Goal: Task Accomplishment & Management: Manage account settings

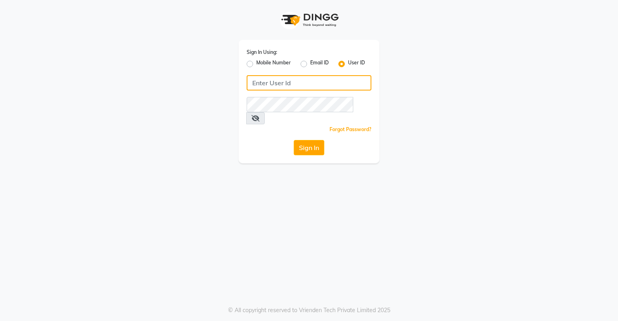
click at [290, 83] on input "Username" at bounding box center [309, 82] width 125 height 15
type input "turnstyle"
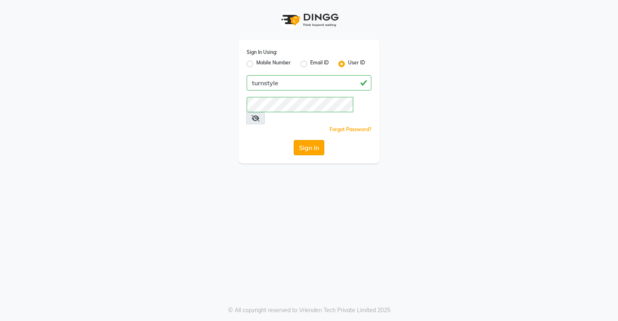
click at [309, 141] on button "Sign In" at bounding box center [309, 147] width 31 height 15
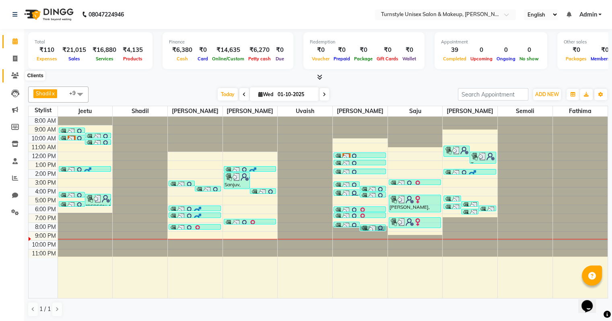
click at [15, 78] on icon at bounding box center [15, 75] width 8 height 6
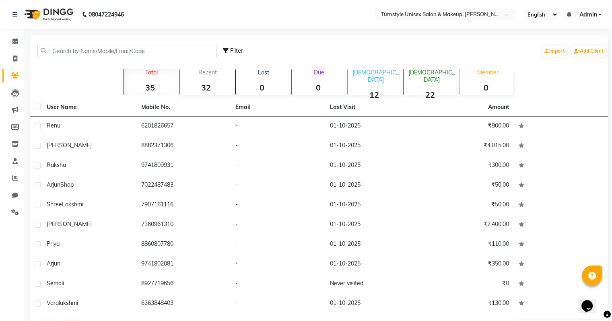
click at [148, 88] on strong "35" at bounding box center [150, 88] width 53 height 10
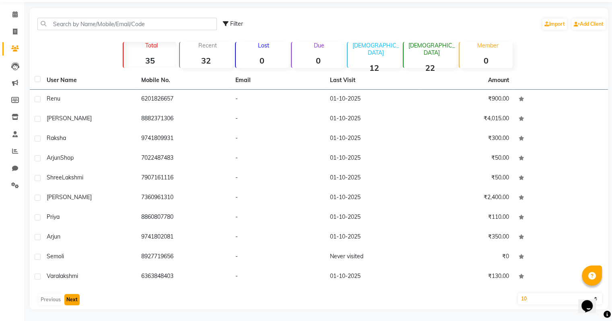
click at [68, 297] on button "Next" at bounding box center [71, 299] width 15 height 11
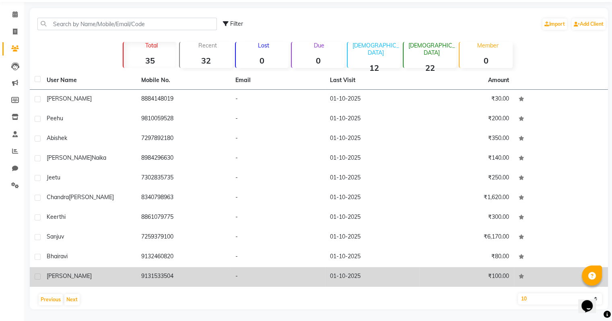
click at [386, 276] on td "01-10-2025" at bounding box center [372, 277] width 95 height 20
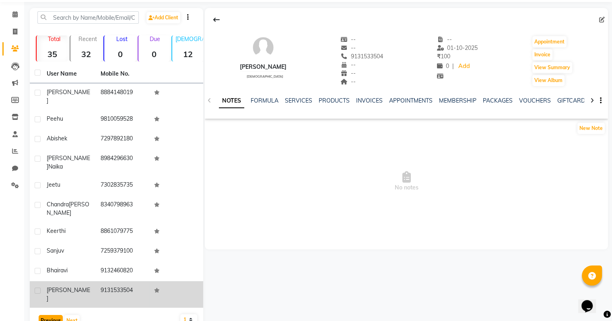
click at [55, 315] on button "Previous" at bounding box center [51, 320] width 24 height 11
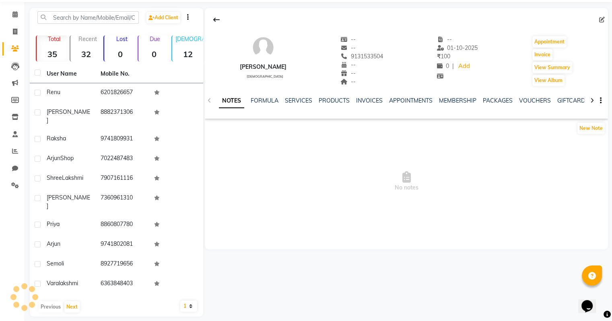
scroll to position [21, 0]
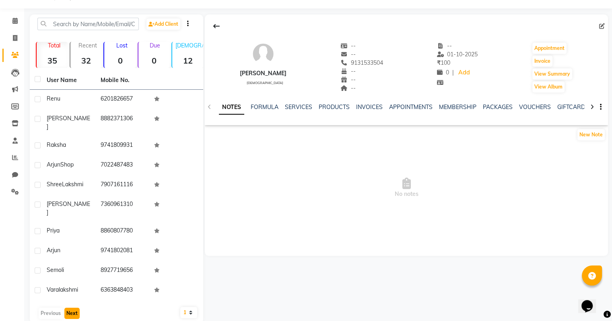
click at [74, 308] on button "Next" at bounding box center [71, 313] width 15 height 11
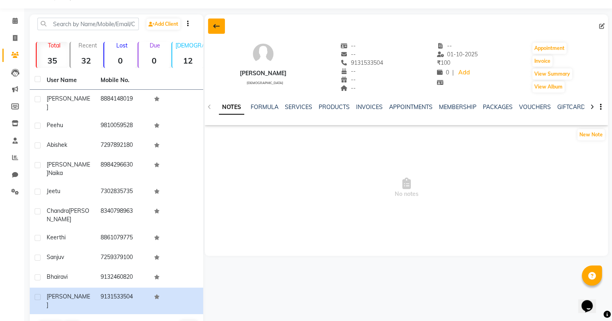
click at [217, 27] on icon at bounding box center [216, 26] width 6 height 6
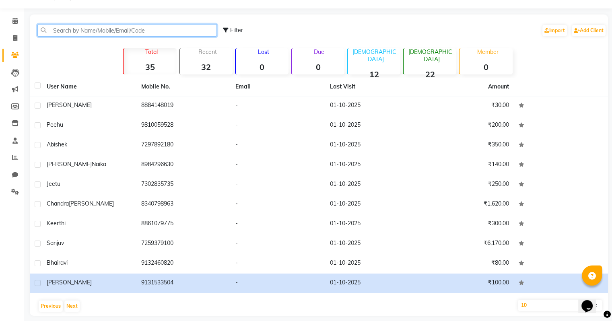
click at [217, 27] on input "text" at bounding box center [127, 30] width 180 height 12
click at [217, 27] on div at bounding box center [127, 30] width 192 height 12
click at [217, 25] on div at bounding box center [127, 30] width 192 height 12
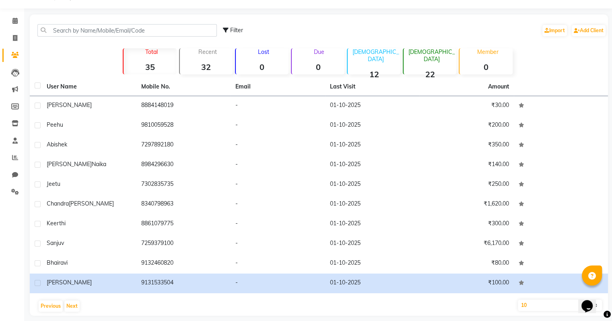
click at [217, 25] on div at bounding box center [127, 30] width 192 height 12
click at [211, 34] on input "text" at bounding box center [127, 30] width 180 height 12
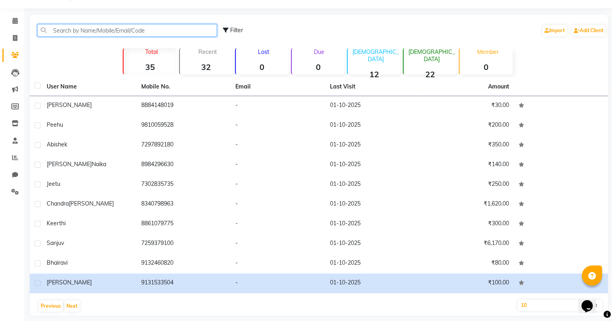
click at [211, 34] on input "text" at bounding box center [127, 30] width 180 height 12
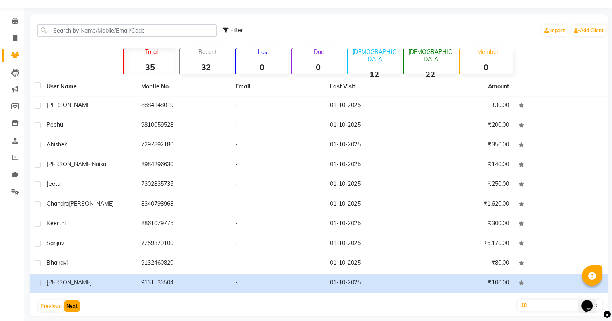
click at [73, 305] on button "Next" at bounding box center [71, 306] width 15 height 11
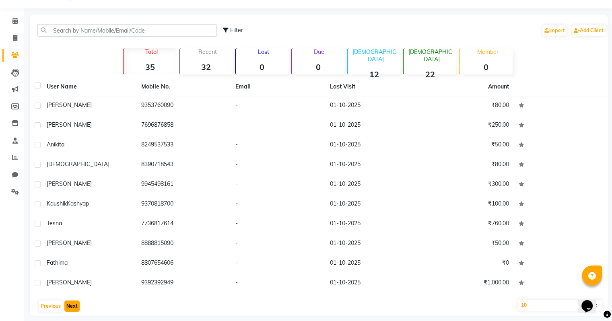
click at [66, 304] on button "Next" at bounding box center [71, 306] width 15 height 11
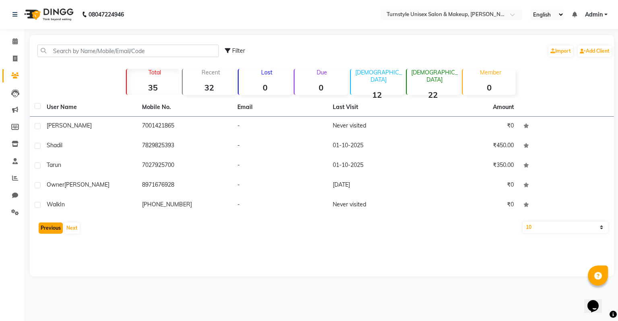
click at [47, 223] on button "Previous" at bounding box center [51, 228] width 24 height 11
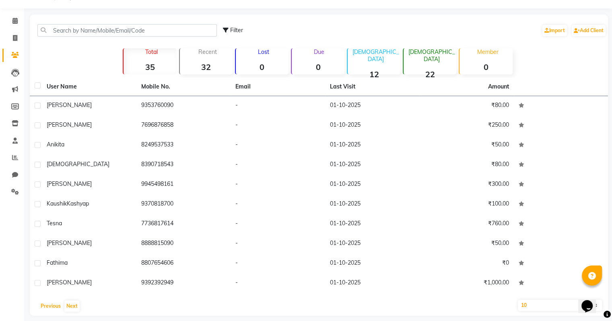
scroll to position [21, 0]
click at [74, 305] on button "Next" at bounding box center [71, 305] width 15 height 11
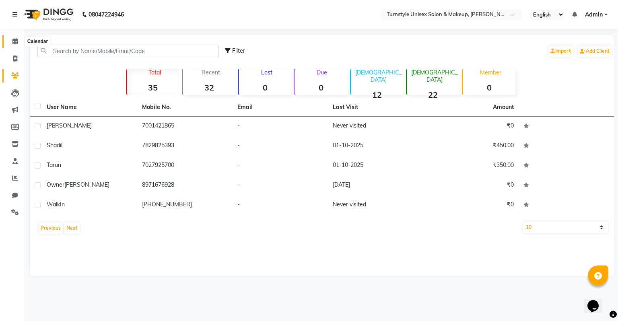
click at [17, 43] on icon at bounding box center [14, 41] width 5 height 6
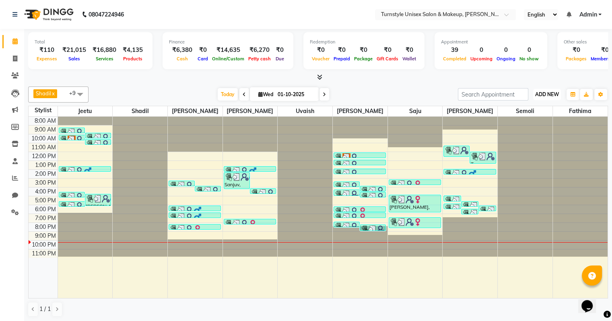
click at [549, 96] on span "ADD NEW" at bounding box center [547, 94] width 24 height 6
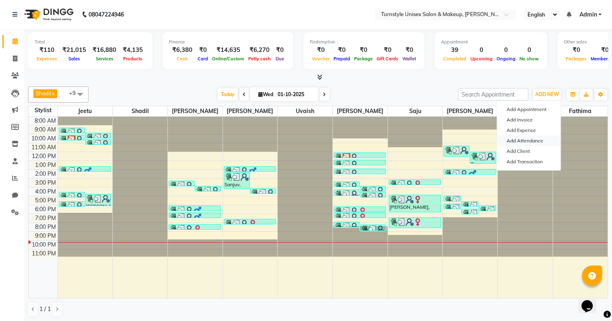
click at [528, 140] on link "Add Attendance" at bounding box center [529, 141] width 64 height 10
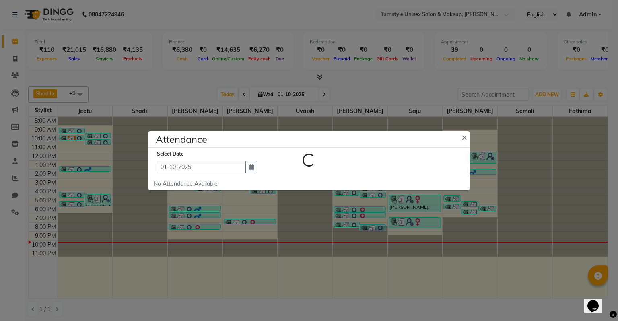
select select "W"
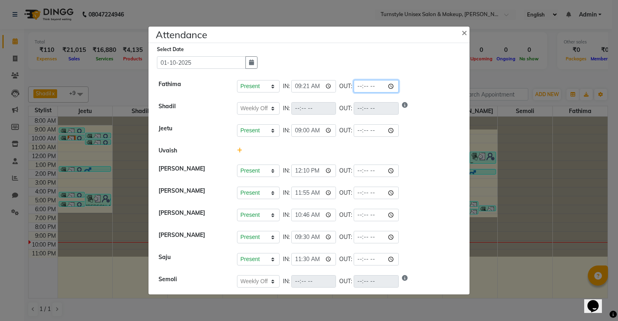
click at [363, 88] on input "time" at bounding box center [376, 86] width 45 height 12
click at [371, 87] on input "time" at bounding box center [376, 86] width 45 height 12
type input "22:09"
click at [454, 144] on li "Uvaish" at bounding box center [309, 151] width 317 height 19
select select "W"
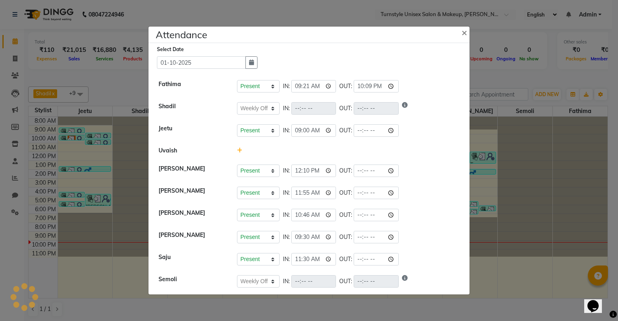
select select "W"
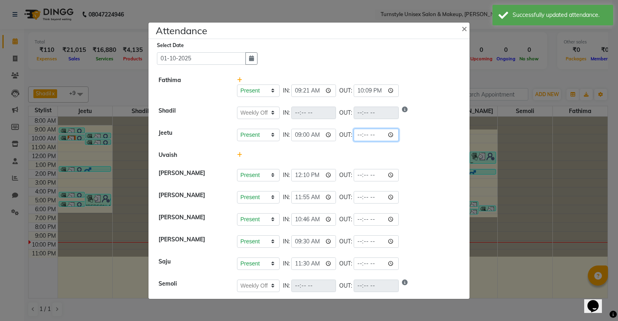
click at [359, 139] on input "time" at bounding box center [376, 135] width 45 height 12
click at [371, 136] on input "time" at bounding box center [376, 135] width 45 height 12
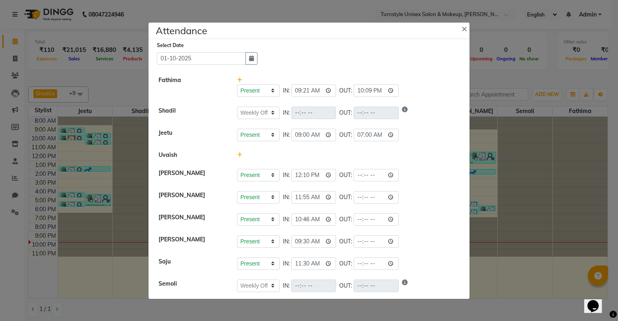
type input "07:00"
click at [412, 209] on li "[PERSON_NAME] Present Absent Late Half Day Weekly Off IN: 10:46 OUT:" at bounding box center [309, 220] width 317 height 23
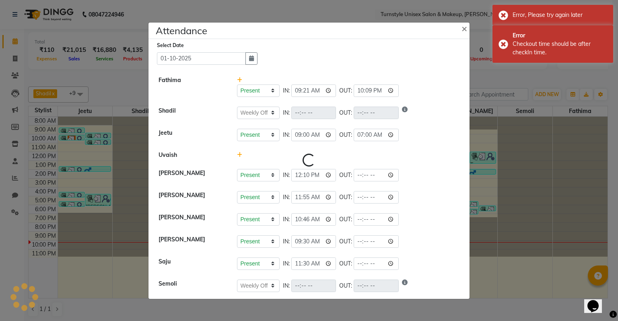
select select "W"
click at [360, 137] on input "time" at bounding box center [376, 135] width 45 height 12
click at [371, 134] on input "time" at bounding box center [376, 135] width 45 height 12
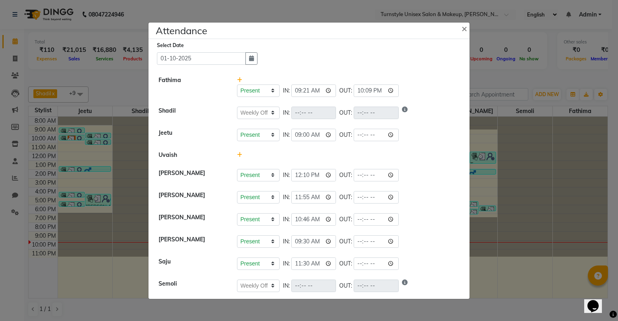
click at [427, 195] on div "Present Absent Late Half Day Weekly Off IN: 11:55 OUT:" at bounding box center [348, 197] width 223 height 12
click at [373, 174] on input "time" at bounding box center [376, 175] width 45 height 12
type input "09:30"
click at [409, 235] on div "Present Absent Late Half Day Weekly Off IN: 09:30 OUT:" at bounding box center [348, 241] width 223 height 12
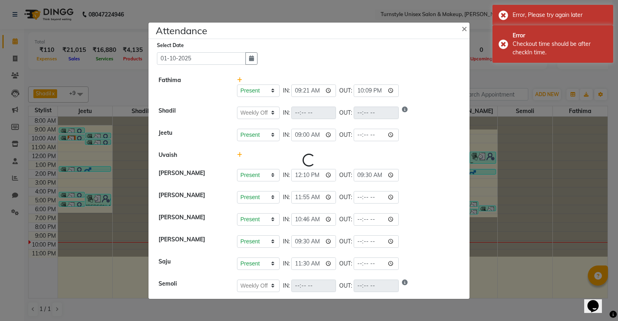
select select "W"
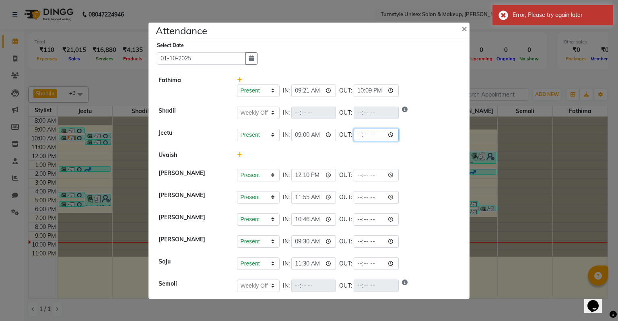
click at [373, 133] on input "time" at bounding box center [376, 135] width 45 height 12
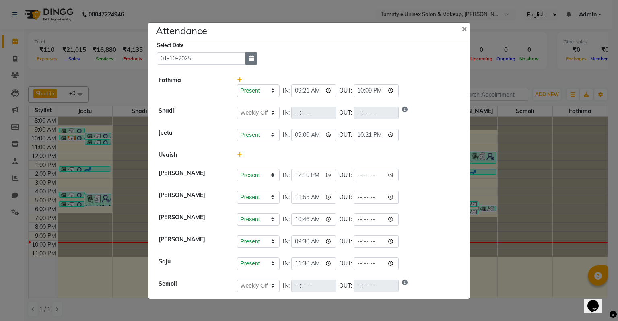
type input "22:21"
click at [255, 61] on button "button" at bounding box center [252, 58] width 12 height 12
select select "10"
select select "2025"
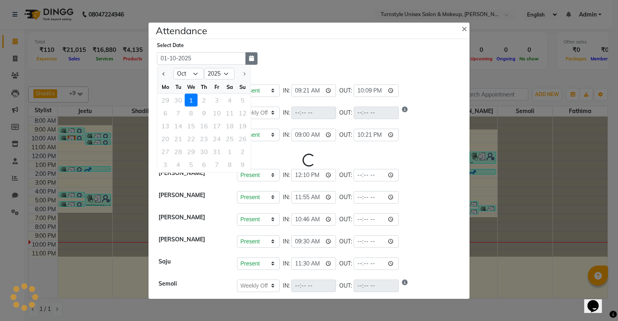
select select "W"
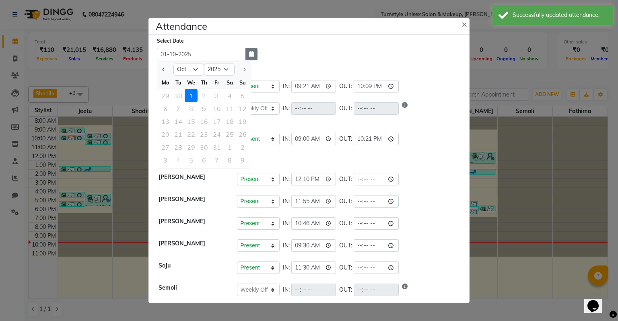
click at [255, 61] on div "Select Date [DATE] Jan Feb Mar Apr May Jun [DATE] Aug Sep [DATE] 2016 2017 2018…" at bounding box center [309, 169] width 321 height 268
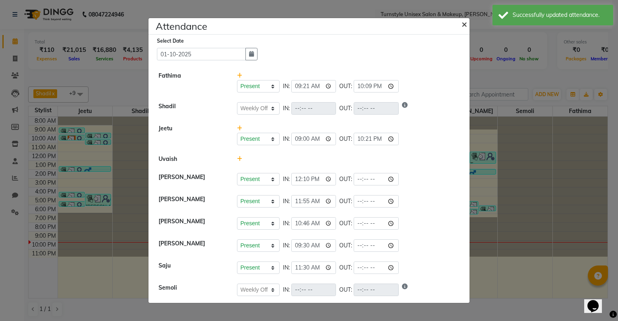
click at [462, 23] on span "×" at bounding box center [465, 24] width 6 height 12
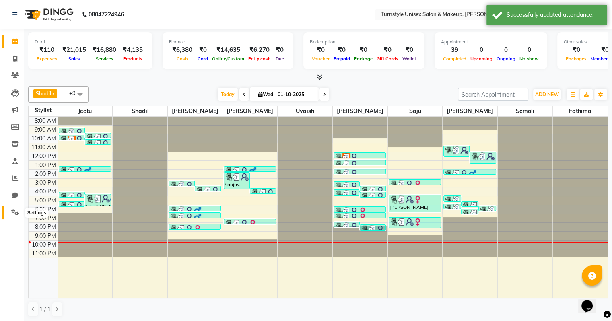
click at [12, 209] on icon at bounding box center [15, 212] width 8 height 6
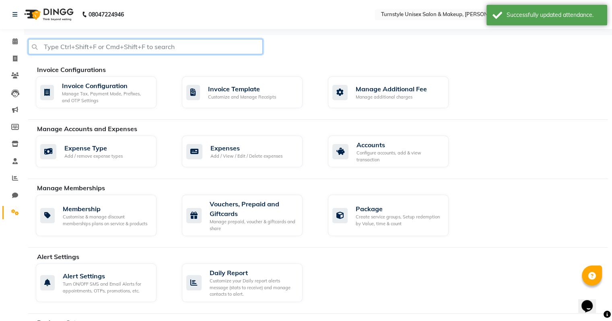
click at [134, 51] on input "text" at bounding box center [145, 46] width 235 height 15
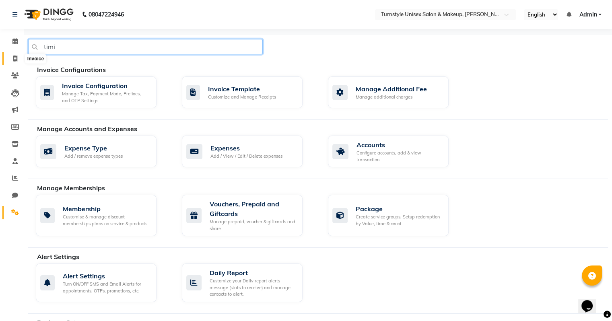
type input "timi"
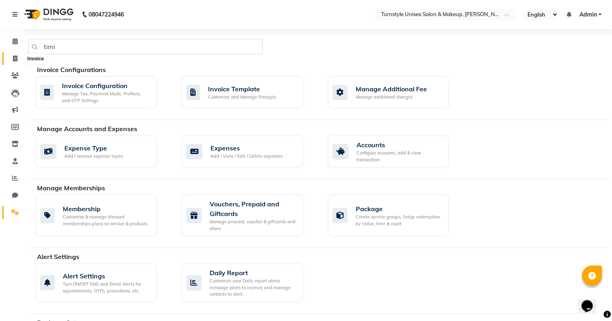
click at [16, 62] on span at bounding box center [15, 58] width 14 height 9
select select "service"
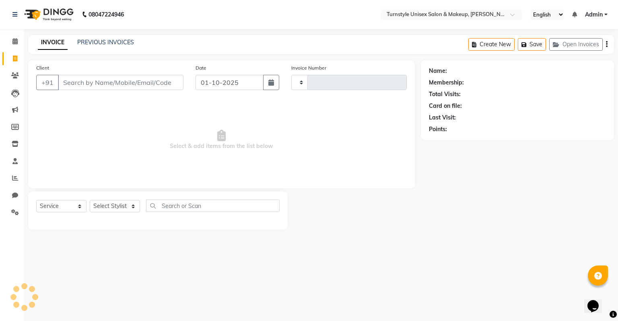
type input "0035"
select select "9091"
click at [19, 43] on span at bounding box center [15, 41] width 14 height 9
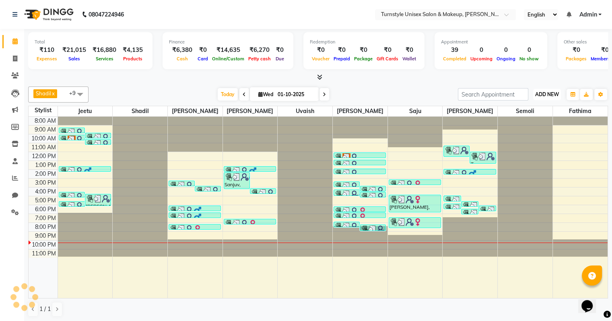
click at [542, 94] on span "ADD NEW" at bounding box center [547, 94] width 24 height 6
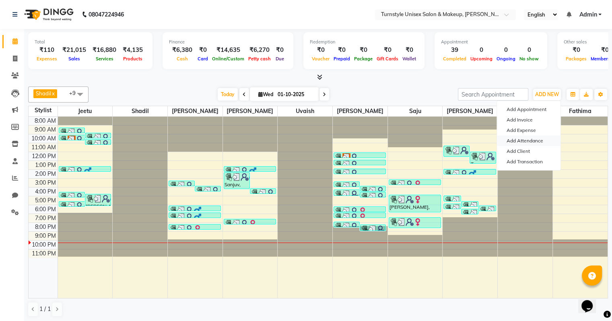
click at [530, 144] on link "Add Attendance" at bounding box center [529, 141] width 64 height 10
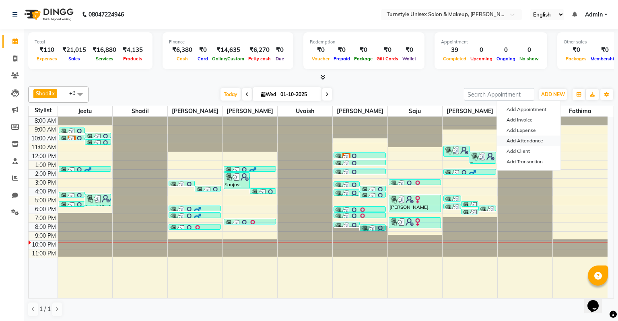
select select "W"
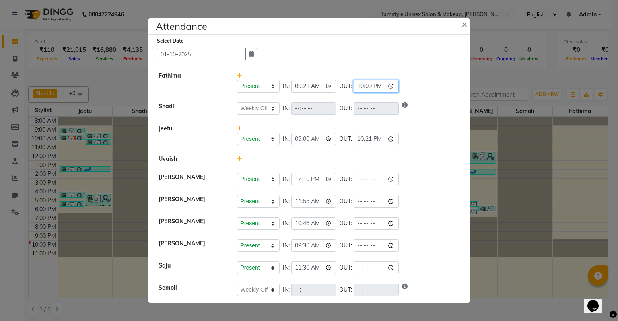
click at [370, 86] on input "22:09" at bounding box center [376, 86] width 45 height 12
click at [425, 126] on div "Present Absent Late Half Day Weekly Off IN: 09:00 OUT: 22:21" at bounding box center [348, 134] width 235 height 21
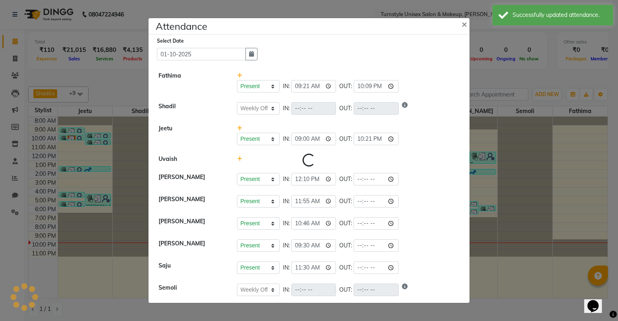
select select "W"
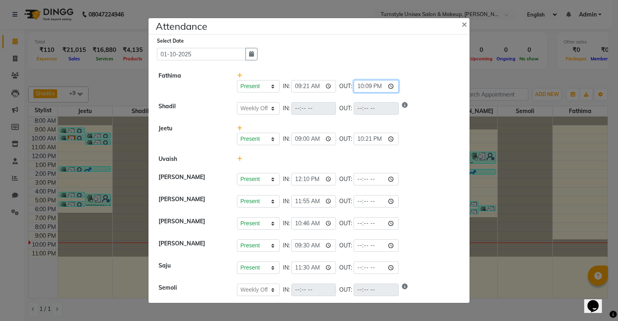
click at [372, 88] on input "22:09" at bounding box center [376, 86] width 45 height 12
click at [432, 278] on li "[PERSON_NAME] Present Absent Late Half Day Weekly Off IN: 11:30 OUT:" at bounding box center [309, 268] width 317 height 23
select select "W"
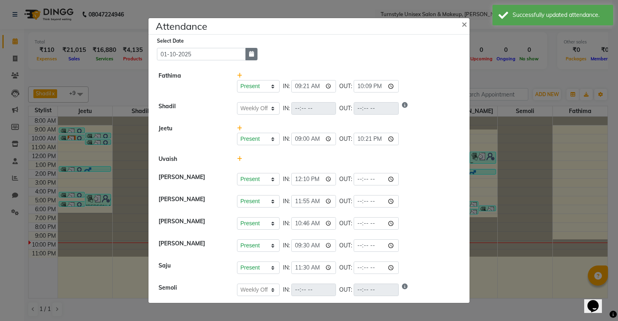
click at [251, 55] on icon "button" at bounding box center [251, 54] width 5 height 6
select select "10"
select select "2025"
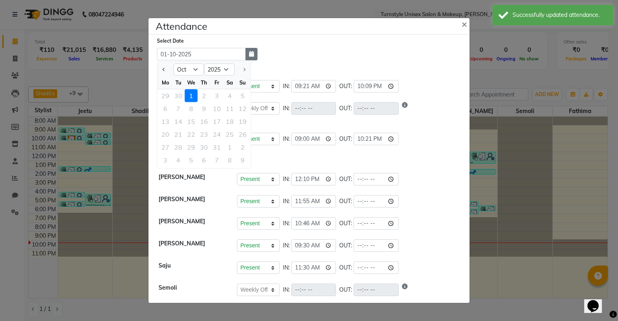
click at [251, 55] on icon "button" at bounding box center [251, 54] width 5 height 6
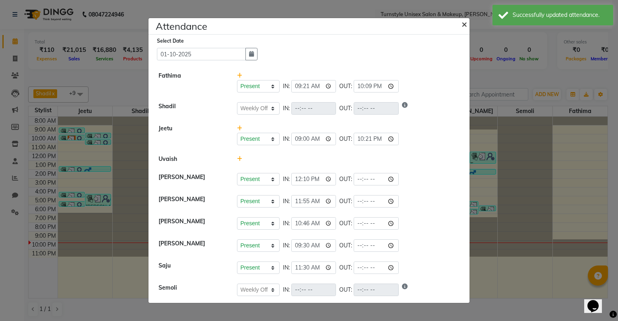
click at [460, 22] on button "×" at bounding box center [465, 23] width 20 height 23
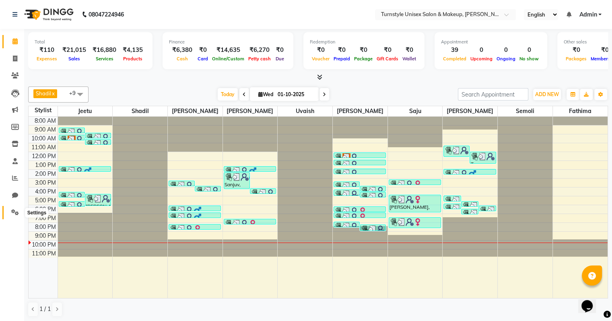
click at [8, 213] on span at bounding box center [15, 212] width 14 height 9
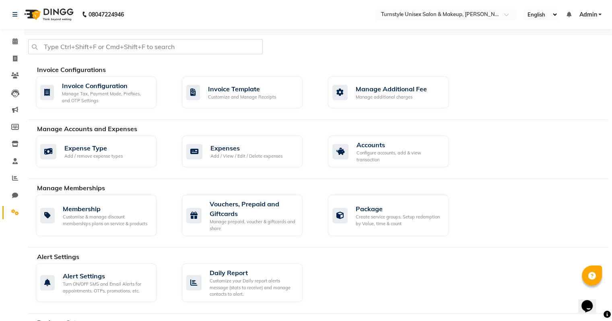
click at [590, 300] on icon "Chat widget" at bounding box center [587, 306] width 11 height 12
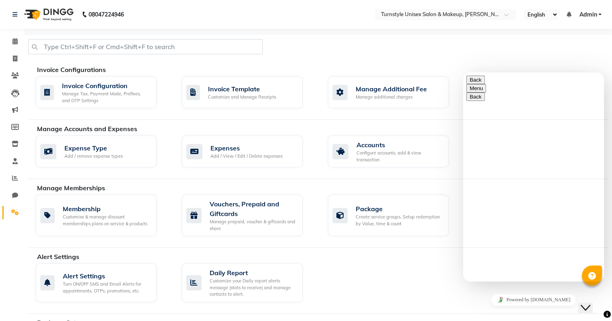
click at [531, 310] on div "Rate this chat Upload File Insert emoji" at bounding box center [534, 322] width 134 height 25
click at [530, 310] on textarea at bounding box center [503, 313] width 73 height 6
type textarea "how to set timing as 12 hrs in attendances"
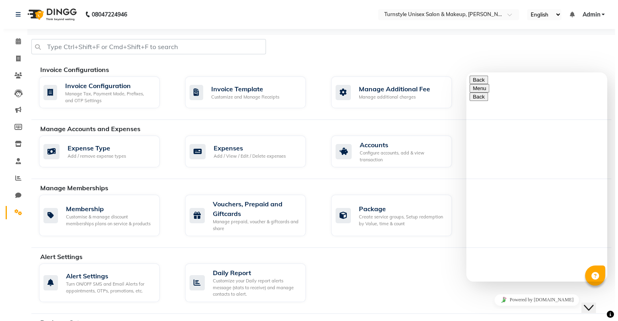
scroll to position [0, 0]
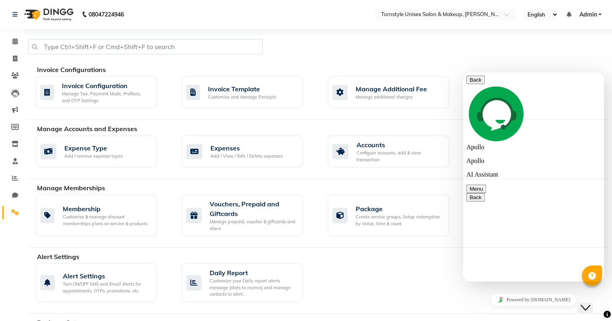
click at [419, 284] on div "Alert Settings Turn ON/OFF SMS and Email Alerts for appointments, OTPs, promoti…" at bounding box center [322, 285] width 584 height 42
click at [16, 75] on icon at bounding box center [15, 75] width 8 height 6
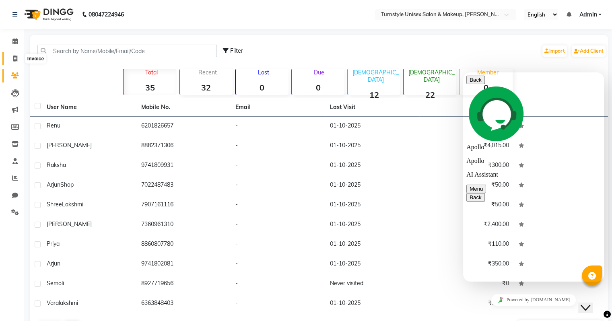
click at [14, 59] on icon at bounding box center [15, 59] width 4 height 6
select select "9091"
select select "service"
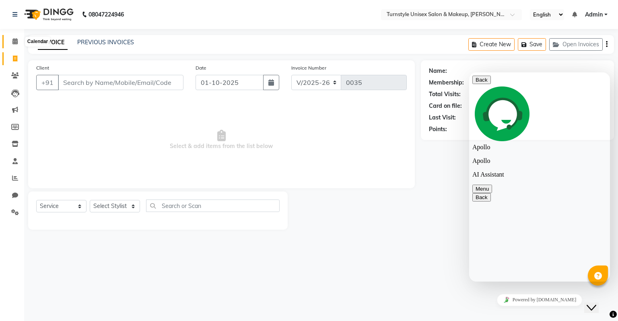
click at [16, 45] on span at bounding box center [15, 41] width 14 height 9
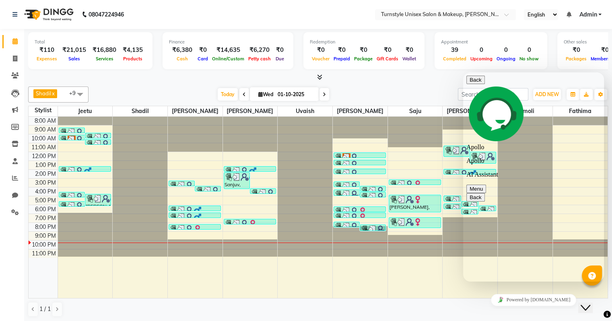
click at [590, 303] on icon "Close Chat This icon closes the chat window." at bounding box center [586, 308] width 10 height 10
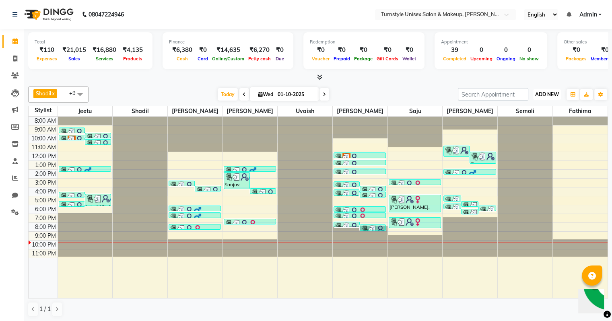
click at [552, 95] on span "ADD NEW" at bounding box center [547, 94] width 24 height 6
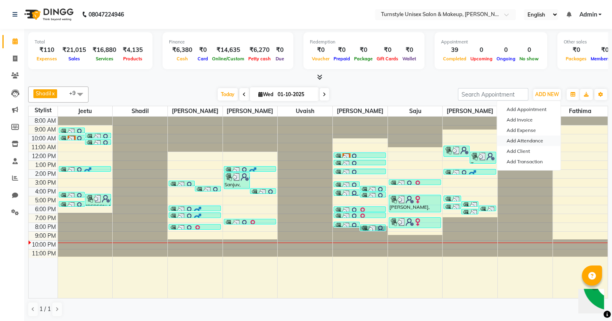
click at [541, 144] on link "Add Attendance" at bounding box center [529, 141] width 64 height 10
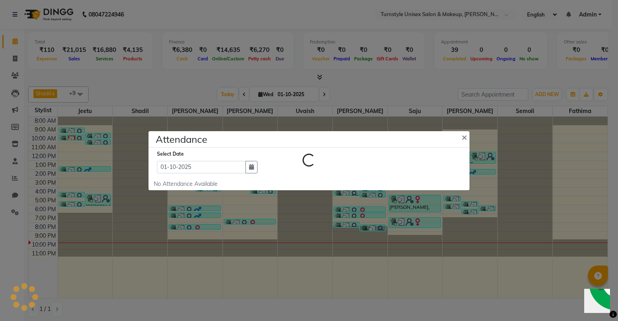
select select "W"
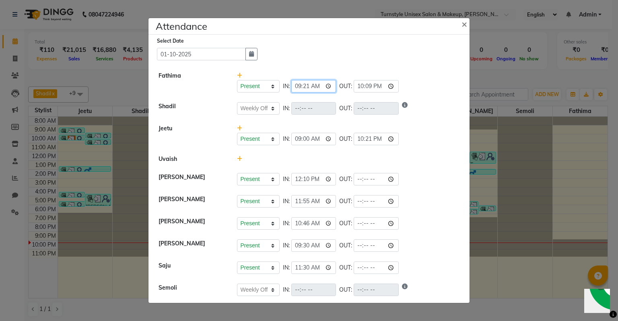
click at [316, 87] on input "09:21" at bounding box center [313, 86] width 45 height 12
click at [359, 87] on input "22:09" at bounding box center [376, 86] width 45 height 12
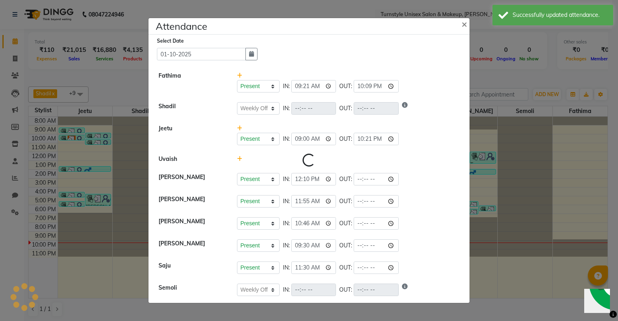
select select "W"
click at [370, 87] on input "22:09" at bounding box center [376, 86] width 45 height 12
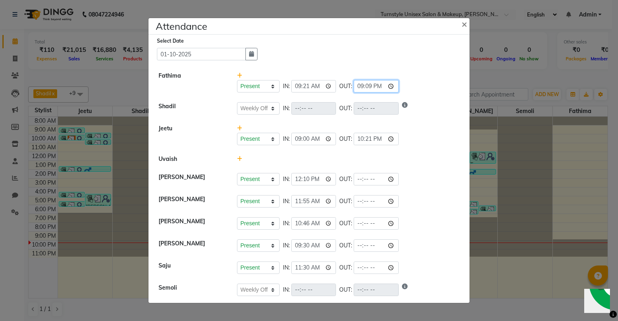
click at [356, 83] on input "21:09" at bounding box center [376, 86] width 45 height 12
click at [368, 89] on input "21:09" at bounding box center [376, 86] width 45 height 12
type input "21:30"
click at [407, 152] on li "Uvaish" at bounding box center [309, 159] width 317 height 19
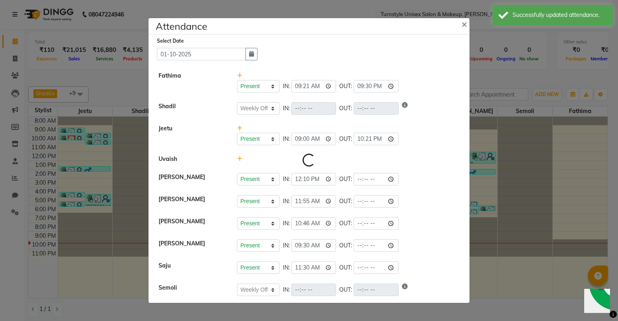
select select "W"
click at [354, 142] on input "22:21" at bounding box center [376, 139] width 45 height 12
click at [365, 140] on input "22:21" at bounding box center [376, 139] width 45 height 12
click at [372, 140] on input "22:21" at bounding box center [376, 139] width 45 height 12
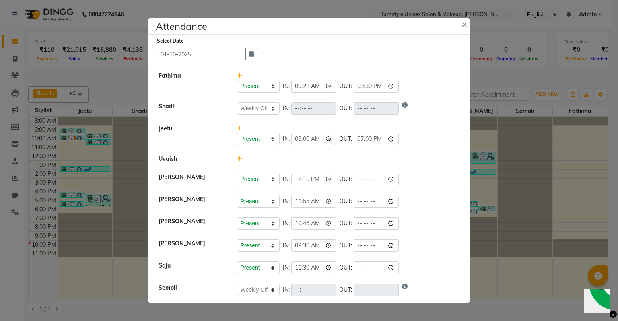
type input "19:00"
click at [423, 216] on li "[PERSON_NAME] Present Absent Late Half Day Weekly Off IN: 10:46 OUT:" at bounding box center [309, 224] width 317 height 23
select select "W"
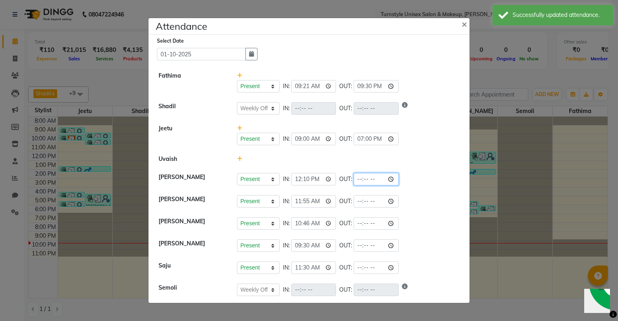
click at [364, 182] on input "time" at bounding box center [376, 179] width 45 height 12
click at [372, 179] on input "time" at bounding box center [376, 179] width 45 height 12
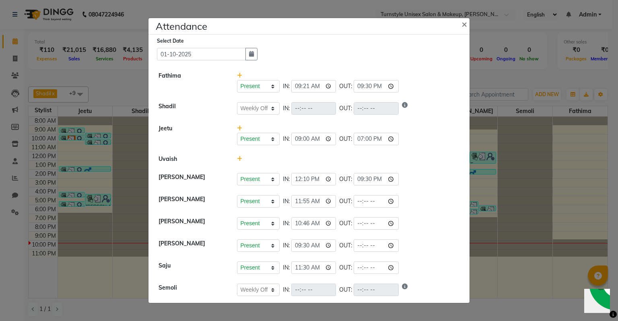
type input "21:30"
click at [440, 211] on li "[PERSON_NAME] Present Absent Late Half Day Weekly Off IN: 11:55 OUT:" at bounding box center [309, 201] width 317 height 23
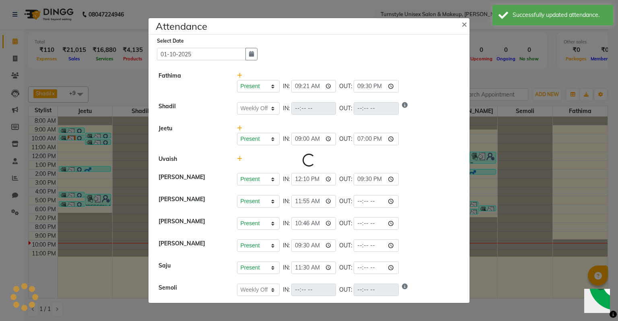
select select "W"
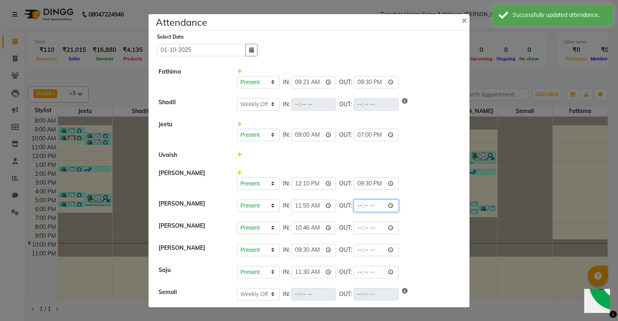
click at [373, 204] on input "time" at bounding box center [376, 206] width 45 height 12
type input "21:30"
click at [429, 256] on li "[PERSON_NAME] Present Absent Late Half Day Weekly Off IN: 09:30 OUT:" at bounding box center [309, 250] width 317 height 23
select select "W"
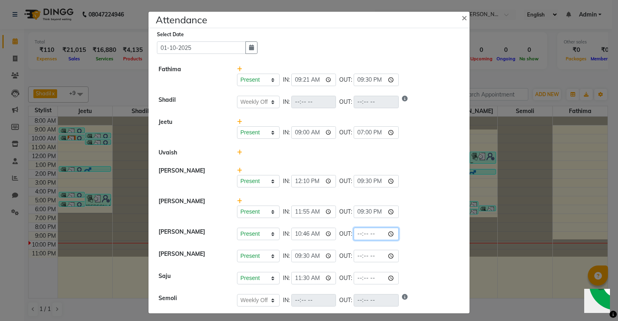
click at [363, 234] on input "time" at bounding box center [376, 234] width 45 height 12
click at [370, 234] on input "time" at bounding box center [376, 234] width 45 height 12
type input "20:30"
click at [411, 209] on div "Present Absent Late Half Day Weekly Off IN: 11:55 OUT: 21:30" at bounding box center [348, 212] width 223 height 12
select select "W"
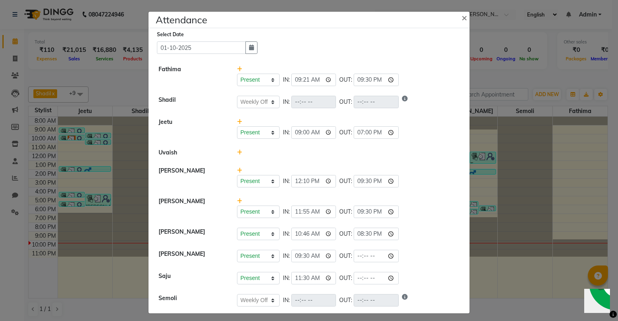
select select "W"
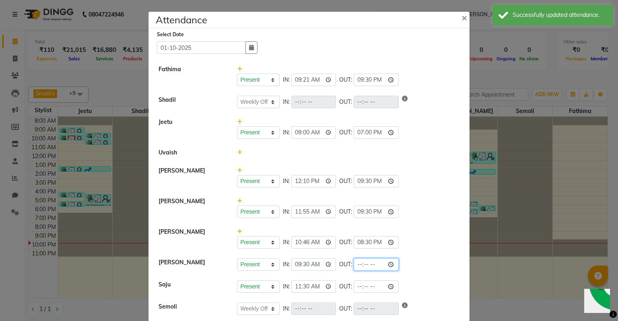
click at [368, 265] on input "time" at bounding box center [376, 264] width 45 height 12
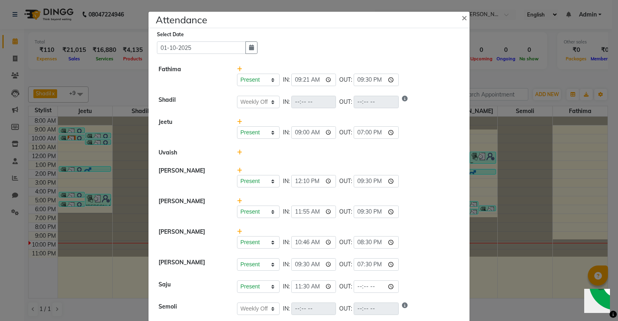
type input "19:30"
click at [415, 226] on li "[PERSON_NAME] Present Absent Late Half Day Weekly Off IN: 10:46 OUT: 20:30" at bounding box center [309, 238] width 317 height 31
select select "W"
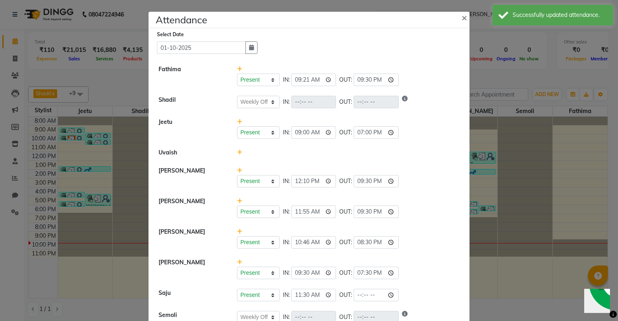
scroll to position [20, 0]
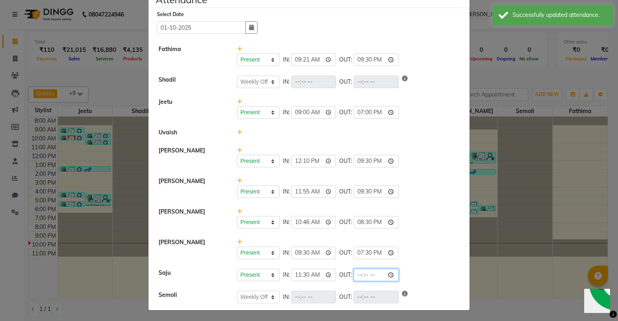
click at [371, 275] on input "time" at bounding box center [376, 275] width 45 height 12
type input "09:30"
click at [425, 268] on li "[PERSON_NAME] Present Absent Late Half Day Weekly Off IN: 11:30 OUT: 09:30" at bounding box center [309, 275] width 317 height 23
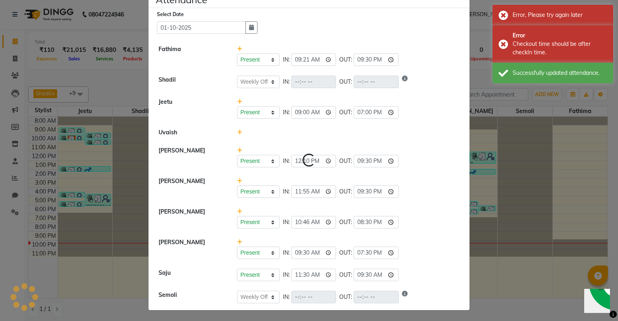
select select "W"
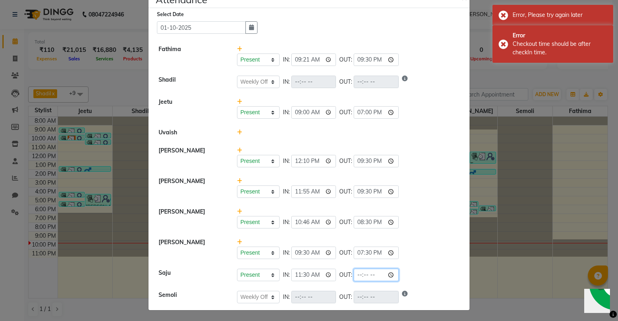
click at [370, 275] on input "time" at bounding box center [376, 275] width 45 height 12
type input "21:30"
click at [415, 241] on div "Present Absent Late Half Day Weekly Off IN: 09:30 OUT: 19:30" at bounding box center [348, 248] width 235 height 21
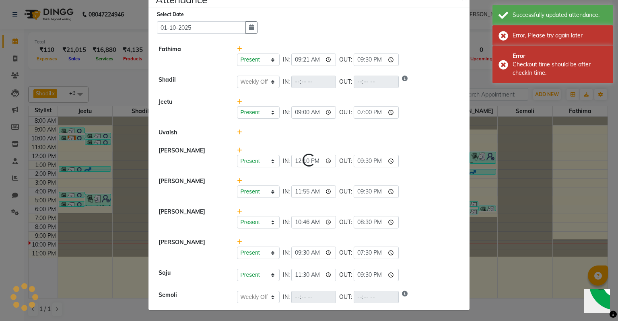
select select "W"
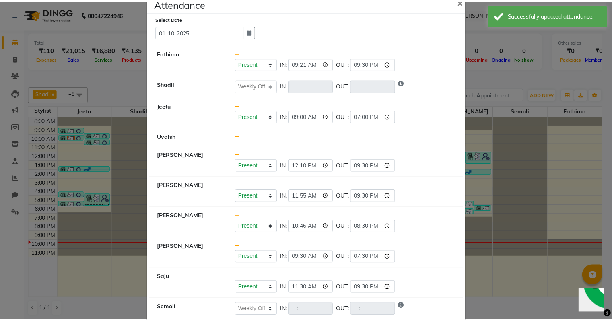
scroll to position [29, 0]
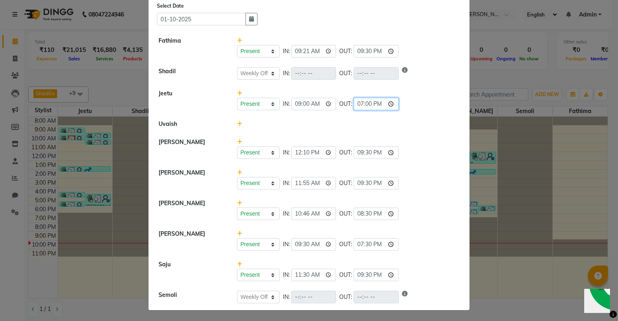
click at [367, 106] on input "19:00" at bounding box center [376, 104] width 45 height 12
click at [449, 172] on div "Present Absent Late Half Day Weekly Off IN: 11:55 OUT: 21:30" at bounding box center [348, 179] width 235 height 21
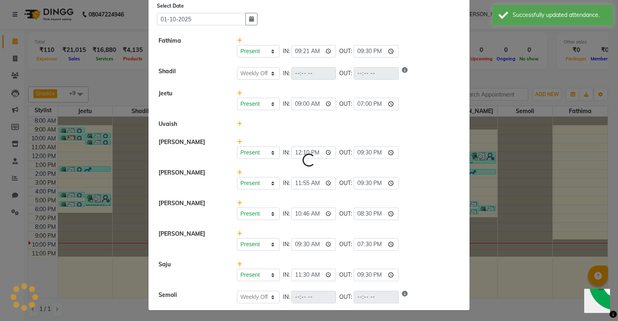
select select "W"
click at [369, 105] on input "19:00" at bounding box center [376, 104] width 45 height 12
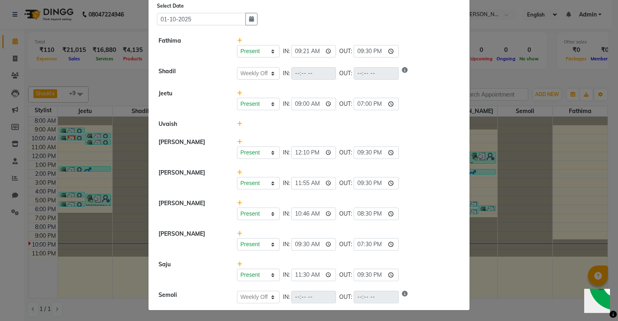
click at [406, 183] on div "Present Absent Late Half Day Weekly Off IN: 11:55 OUT: 21:30" at bounding box center [348, 183] width 223 height 12
select select "W"
click at [495, 295] on ngb-modal-window "Attendance × Select Date [DATE] [PERSON_NAME] Present Absent Late Half Day Week…" at bounding box center [309, 160] width 618 height 321
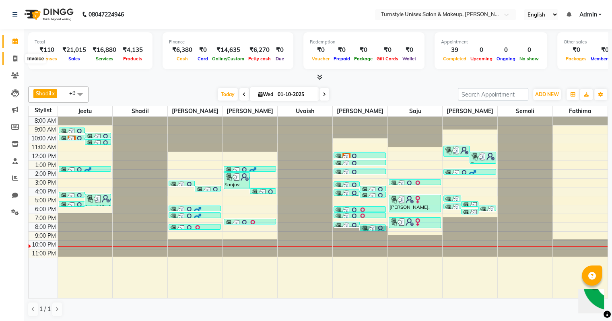
click at [13, 57] on icon at bounding box center [15, 59] width 4 height 6
select select "service"
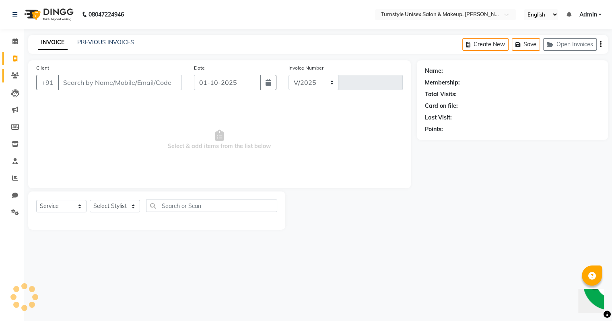
select select "9091"
type input "0035"
click at [14, 176] on icon at bounding box center [15, 178] width 6 height 6
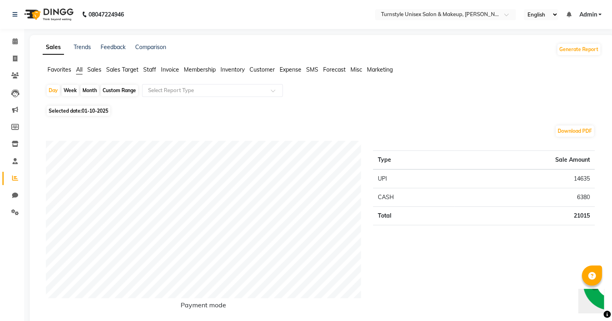
click at [122, 70] on span "Sales Target" at bounding box center [122, 69] width 32 height 7
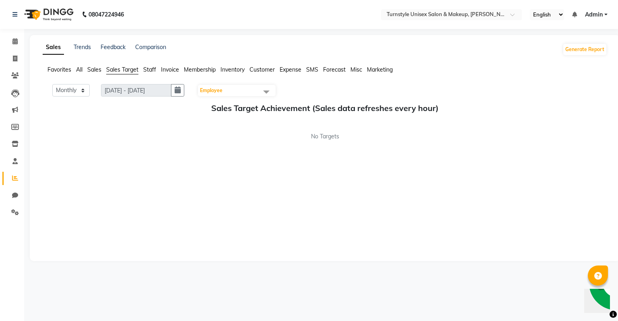
click at [220, 91] on span "Employee" at bounding box center [211, 90] width 23 height 6
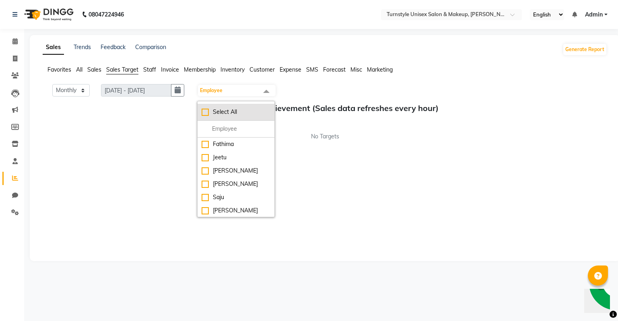
click at [206, 113] on div "Select All" at bounding box center [236, 112] width 69 height 8
checkbox input "true"
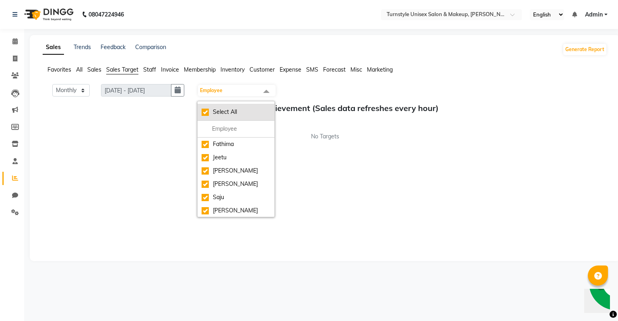
checkbox input "true"
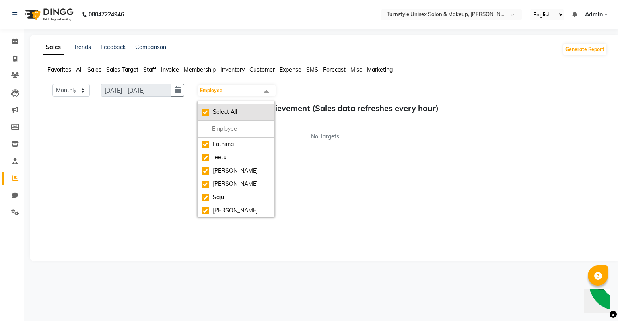
checkbox input "true"
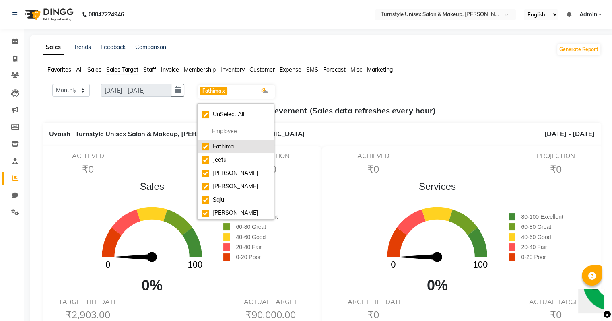
click at [208, 146] on div "Fathima" at bounding box center [236, 146] width 68 height 8
checkbox input "false"
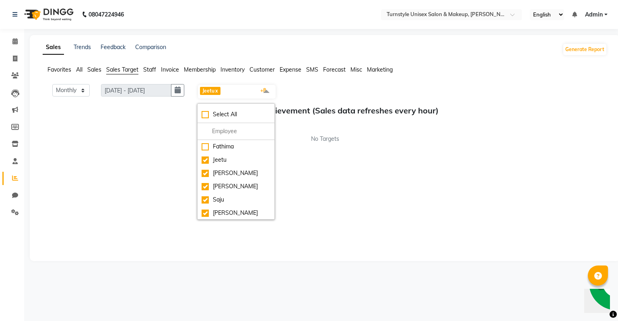
click at [160, 139] on div "No Targets" at bounding box center [325, 139] width 565 height 8
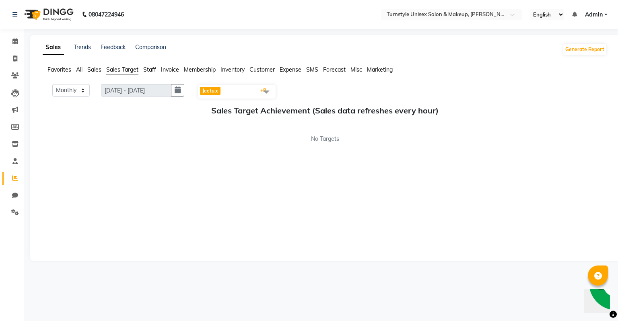
click at [268, 91] on span at bounding box center [266, 91] width 16 height 15
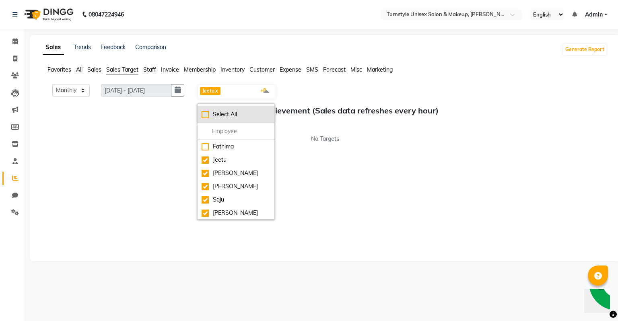
click at [231, 113] on div "Select All" at bounding box center [236, 114] width 69 height 8
checkbox input "true"
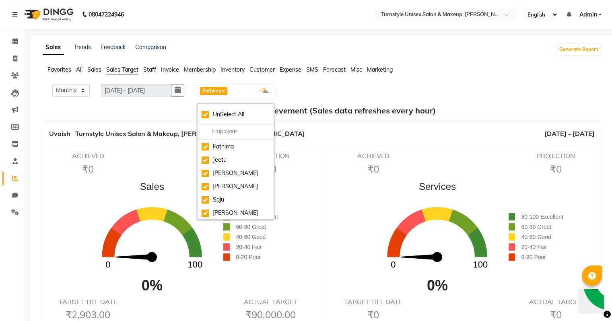
click at [335, 190] on div "Services 0 100 0% 80-100 Excellent 60-80 Great 40-60 Good 20-40 Fair 0-20 Poor" at bounding box center [464, 238] width 277 height 117
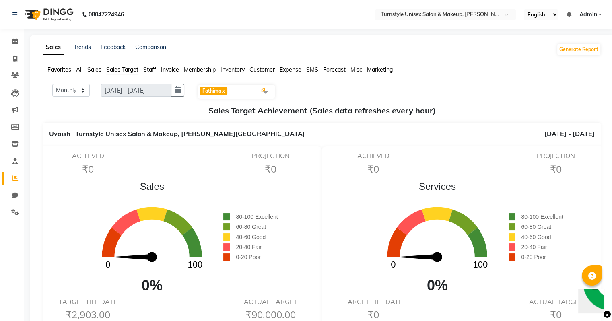
click at [251, 88] on span "[PERSON_NAME] x [PERSON_NAME] x Saif x [PERSON_NAME] x [PERSON_NAME] x Semoli x…" at bounding box center [236, 92] width 77 height 14
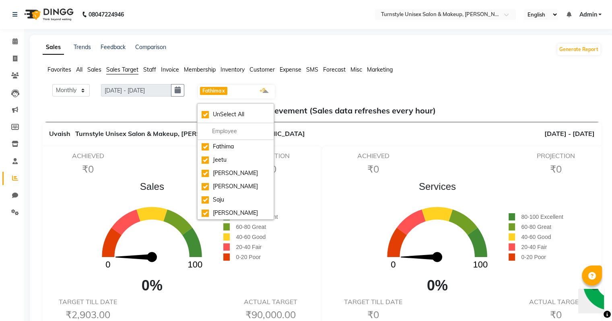
click at [225, 90] on link "x" at bounding box center [223, 91] width 4 height 6
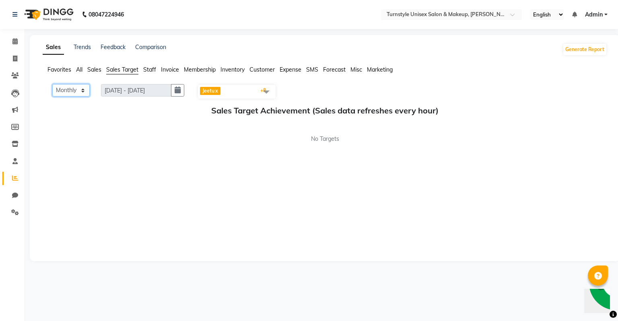
click at [81, 91] on select "Monthly Weekly" at bounding box center [70, 90] width 37 height 12
click at [81, 95] on select "Monthly Weekly" at bounding box center [70, 90] width 37 height 12
click at [210, 88] on span "Jeetu" at bounding box center [208, 91] width 12 height 6
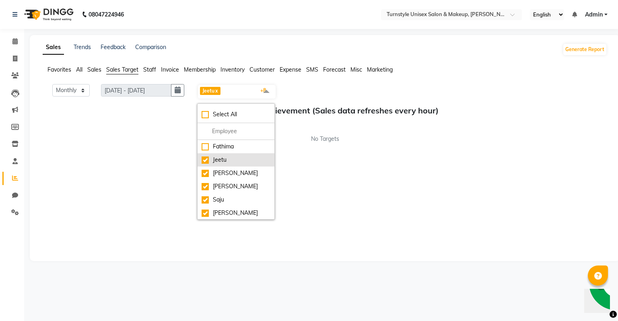
click at [223, 153] on li "Jeetu" at bounding box center [236, 159] width 77 height 13
checkbox input "false"
click at [148, 71] on span "Staff" at bounding box center [149, 69] width 13 height 7
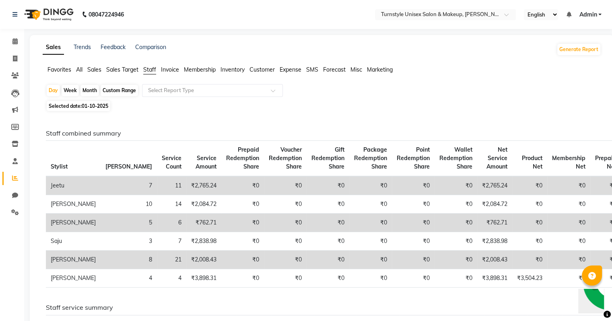
click at [332, 70] on span "Forecast" at bounding box center [334, 69] width 23 height 7
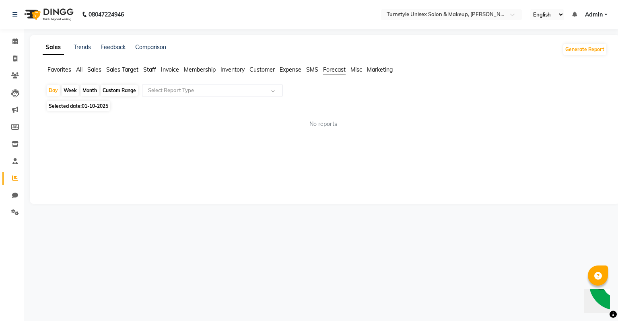
click at [316, 70] on span "SMS" at bounding box center [312, 69] width 12 height 7
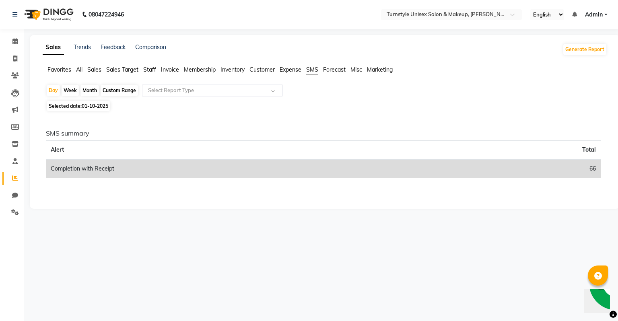
click at [316, 70] on span "SMS" at bounding box center [312, 69] width 12 height 7
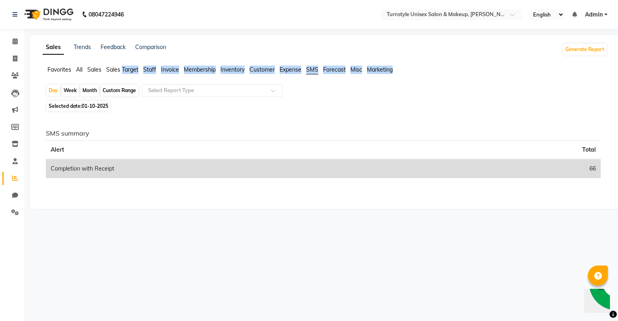
click at [316, 70] on span "SMS" at bounding box center [312, 69] width 12 height 7
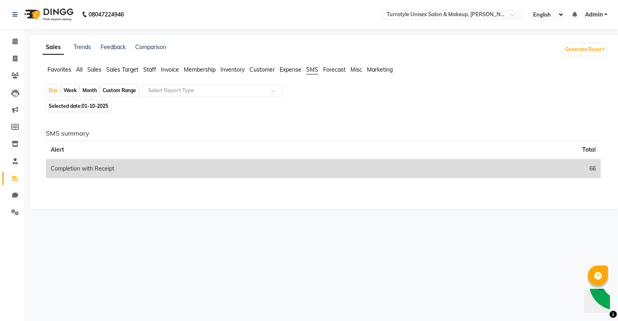
click at [150, 173] on td "Completion with Receipt" at bounding box center [256, 168] width 421 height 19
click at [333, 70] on span "Forecast" at bounding box center [334, 69] width 23 height 7
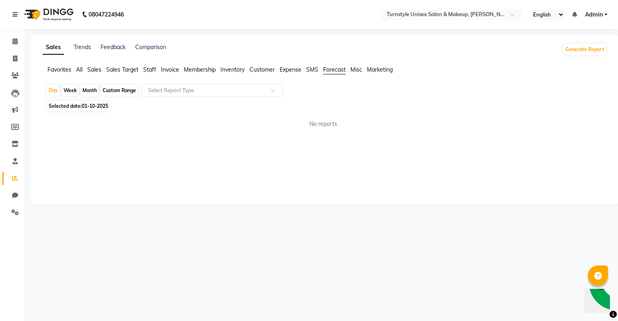
click at [384, 75] on div "Favorites All Sales Sales Target Staff Invoice Membership Inventory Customer Ex…" at bounding box center [325, 73] width 577 height 15
click at [381, 71] on span "Marketing" at bounding box center [380, 69] width 26 height 7
click at [356, 70] on span "Misc" at bounding box center [357, 69] width 12 height 7
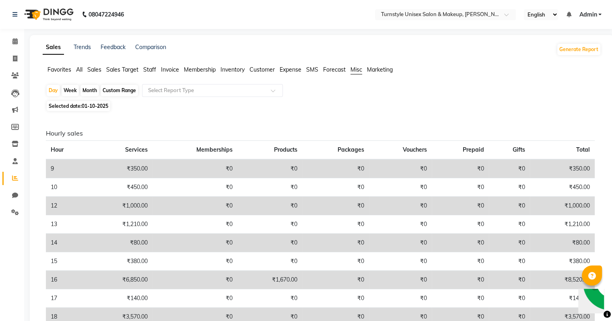
click at [307, 68] on span "SMS" at bounding box center [312, 69] width 12 height 7
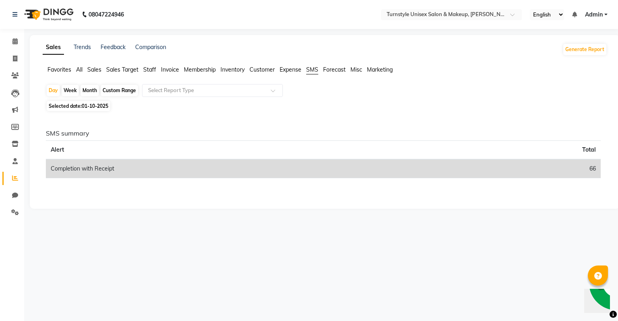
click at [294, 68] on span "Expense" at bounding box center [291, 69] width 22 height 7
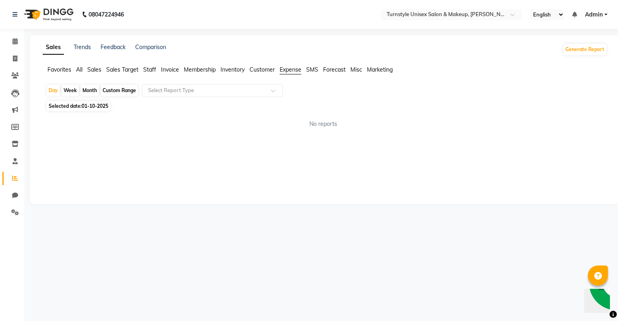
click at [89, 108] on span "01-10-2025" at bounding box center [95, 106] width 27 height 6
select select "10"
select select "2025"
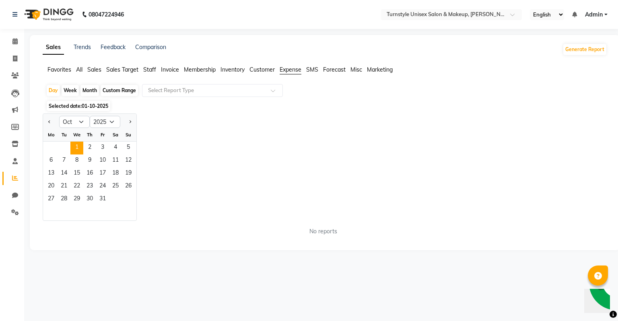
click at [89, 108] on span "01-10-2025" at bounding box center [95, 106] width 27 height 6
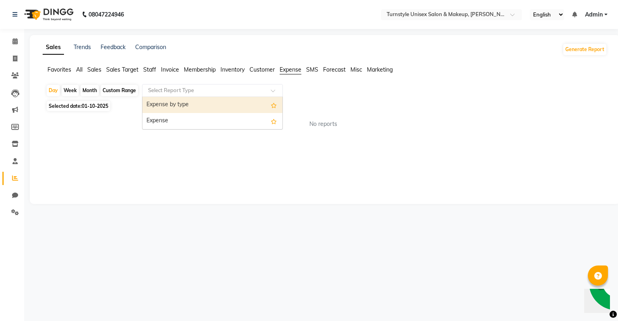
click at [216, 89] on input "text" at bounding box center [205, 91] width 116 height 8
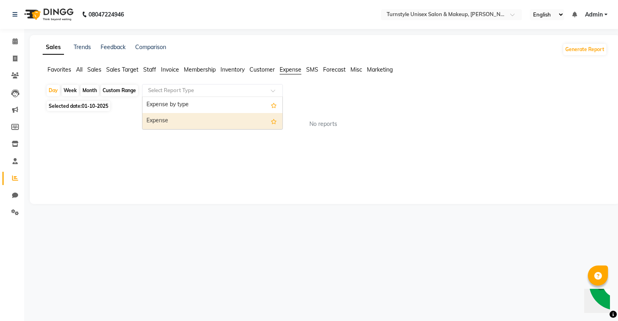
click at [213, 120] on div "Expense" at bounding box center [212, 121] width 140 height 16
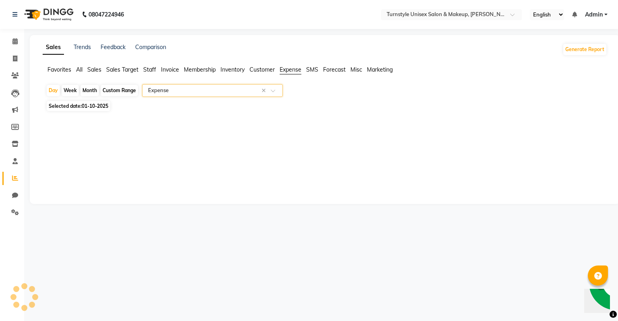
select select "full_report"
select select "pdf"
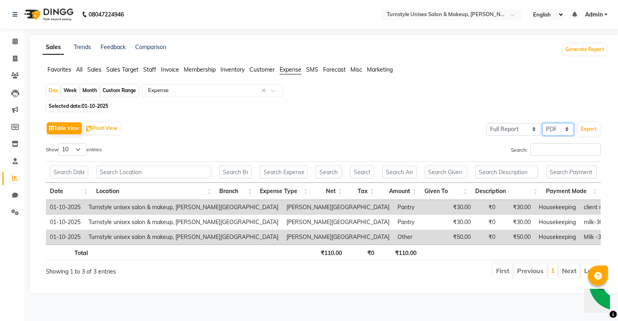
click at [551, 130] on select "Select CSV PDF" at bounding box center [558, 129] width 31 height 12
click at [590, 128] on button "Export" at bounding box center [589, 129] width 22 height 14
select select "monospace"
select select "20px"
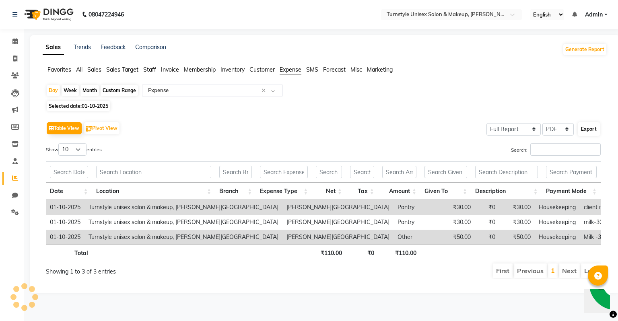
select select "template_1"
select select "A4"
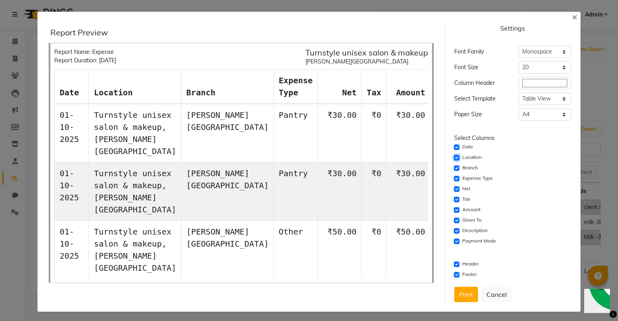
click at [454, 159] on input "checkbox" at bounding box center [457, 158] width 6 height 6
checkbox input "false"
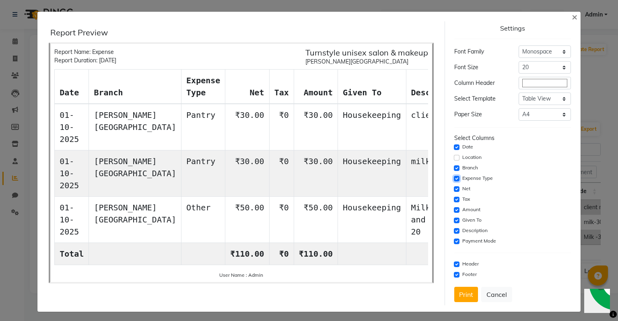
click at [454, 179] on input "checkbox" at bounding box center [457, 179] width 6 height 6
checkbox input "false"
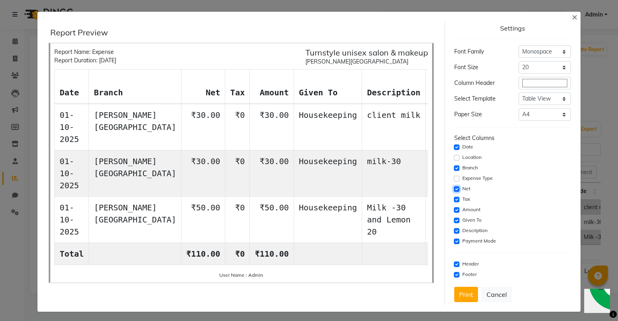
click at [454, 190] on input "checkbox" at bounding box center [457, 189] width 6 height 6
checkbox input "false"
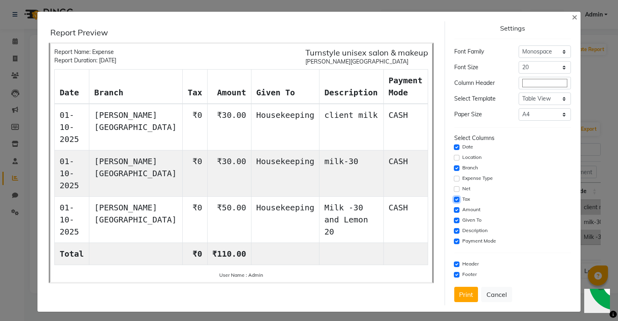
click at [454, 200] on input "checkbox" at bounding box center [457, 200] width 6 height 6
checkbox input "false"
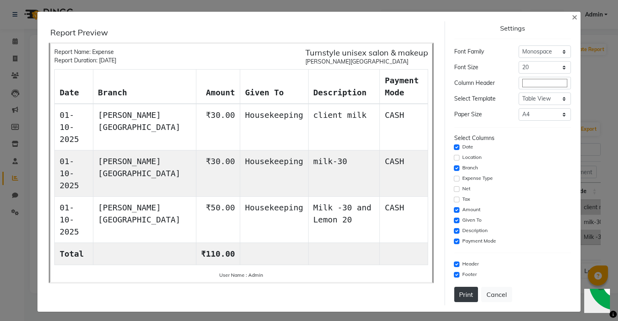
click at [454, 294] on button "Print" at bounding box center [466, 294] width 24 height 15
click at [572, 17] on span "×" at bounding box center [575, 16] width 6 height 12
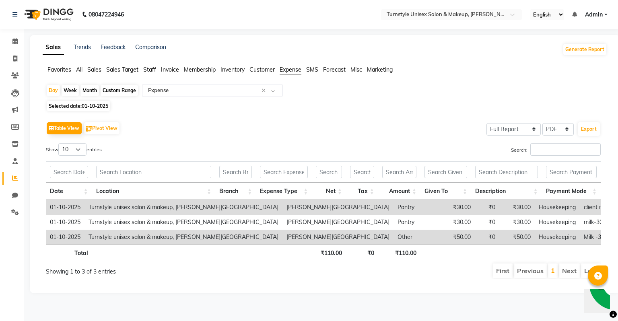
click at [259, 70] on span "Customer" at bounding box center [262, 69] width 25 height 7
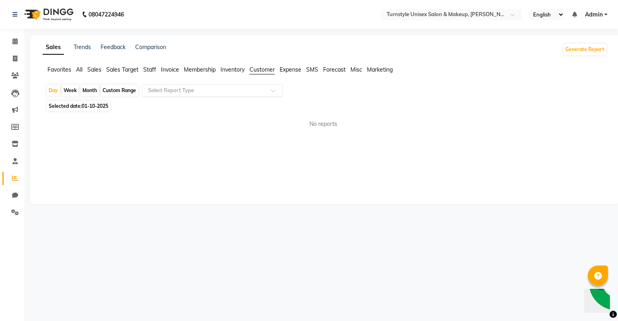
click at [178, 88] on input "text" at bounding box center [205, 91] width 116 height 8
click at [205, 70] on span "Membership" at bounding box center [200, 69] width 32 height 7
click at [164, 70] on span "Invoice" at bounding box center [170, 69] width 18 height 7
click at [151, 70] on span "Staff" at bounding box center [149, 69] width 13 height 7
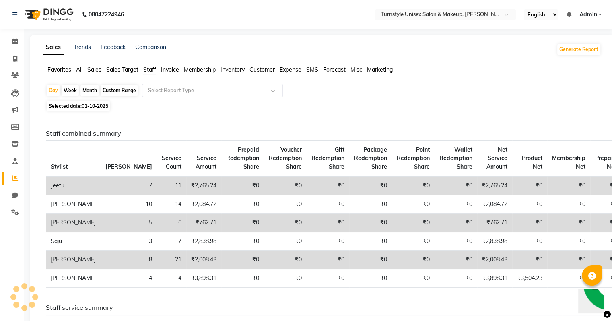
click at [159, 89] on input "text" at bounding box center [205, 91] width 116 height 8
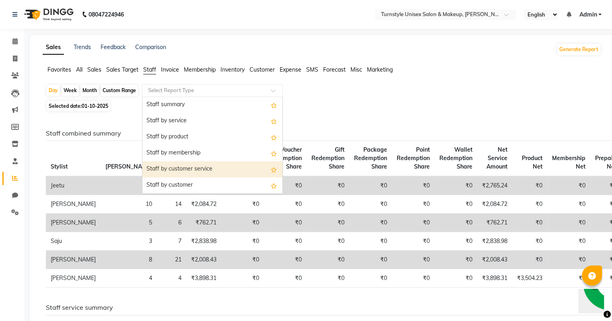
click at [219, 165] on div "Staff by customer service" at bounding box center [212, 169] width 140 height 16
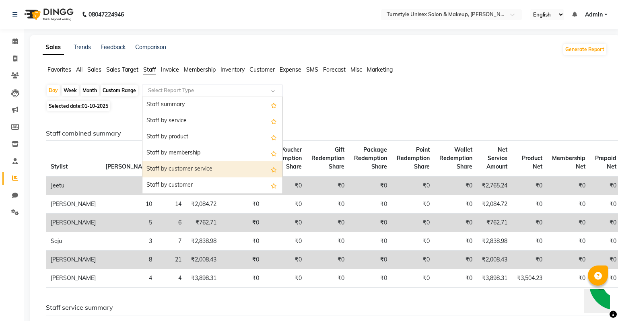
select select "full_report"
select select "pdf"
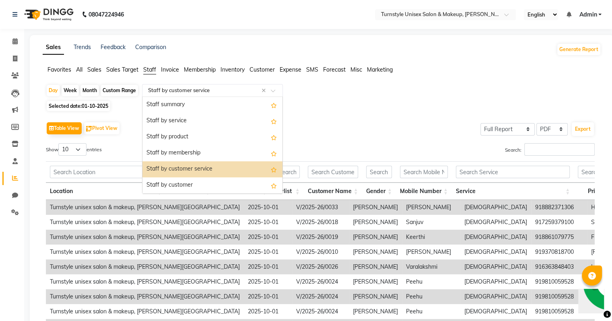
click at [205, 90] on input "text" at bounding box center [205, 91] width 116 height 8
click at [203, 187] on div "Staff by customer" at bounding box center [212, 186] width 140 height 16
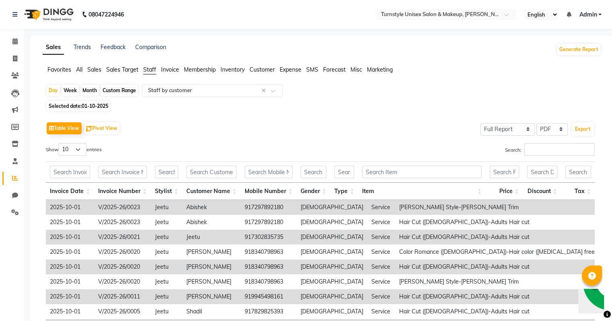
click at [133, 71] on span "Sales Target" at bounding box center [122, 69] width 32 height 7
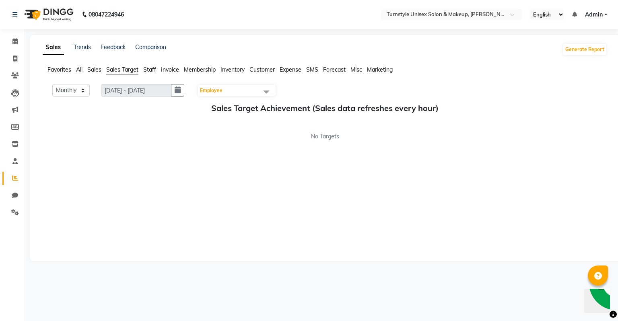
click at [216, 93] on span "Employee" at bounding box center [211, 90] width 23 height 6
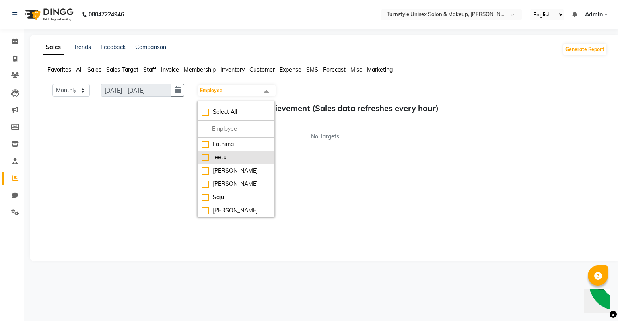
click at [209, 160] on div "Jeetu" at bounding box center [236, 157] width 69 height 8
checkbox input "true"
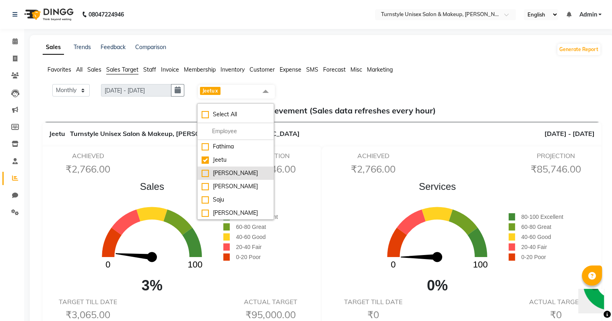
click at [228, 175] on div "[PERSON_NAME]" at bounding box center [236, 173] width 68 height 8
checkbox input "true"
click at [14, 161] on icon at bounding box center [14, 161] width 5 height 6
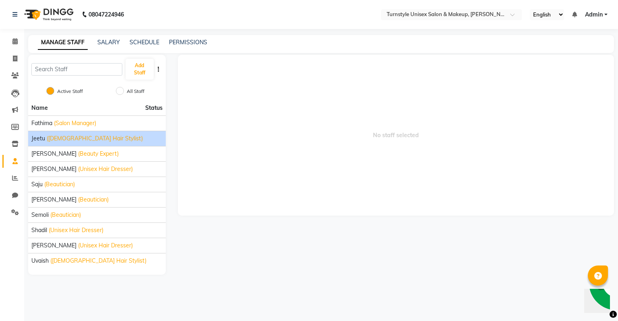
click at [103, 139] on div "[PERSON_NAME] ([DEMOGRAPHIC_DATA] Hair Stylist)" at bounding box center [96, 138] width 131 height 8
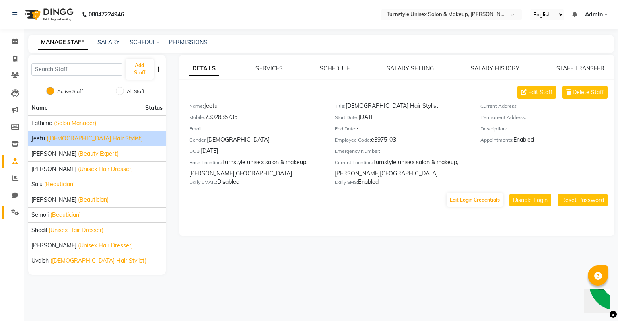
click at [13, 208] on link "Settings" at bounding box center [11, 212] width 19 height 13
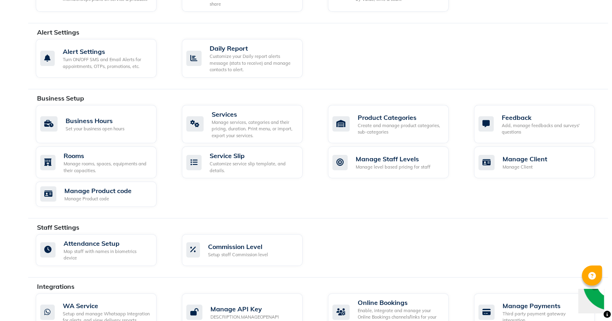
scroll to position [331, 0]
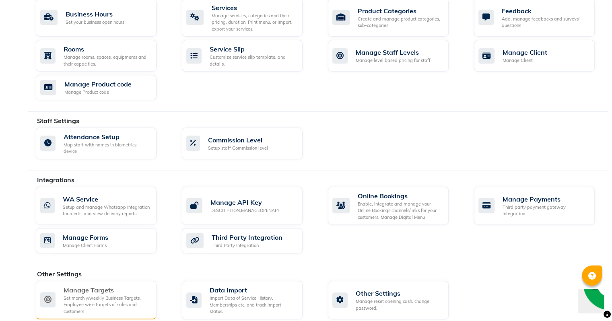
click at [112, 295] on div "Set monthly/weekly Business Targets, Employee wise targets of sales and custome…" at bounding box center [107, 305] width 87 height 20
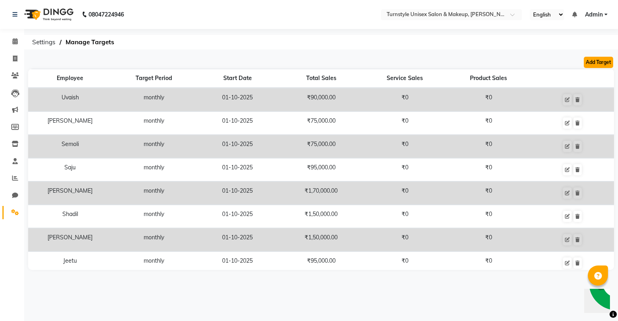
click at [604, 62] on button "Add Target" at bounding box center [598, 62] width 29 height 11
select select "monthly"
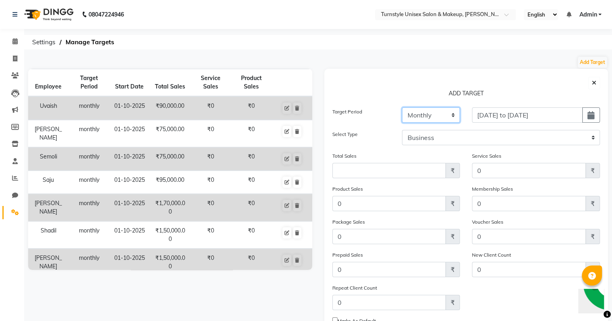
click at [442, 117] on select "Weekly Monthly" at bounding box center [431, 114] width 58 height 15
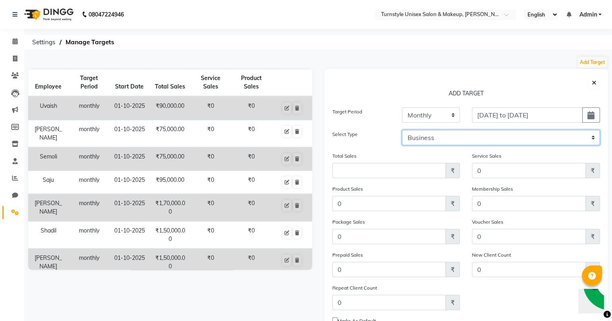
click at [473, 138] on select "Business Employee" at bounding box center [501, 137] width 198 height 15
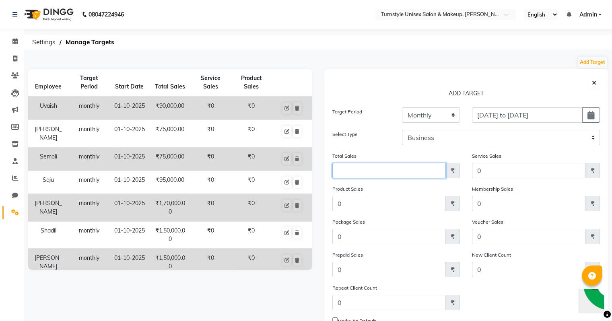
click at [375, 172] on input "Amount (to the nearest dollar)" at bounding box center [389, 170] width 114 height 15
click at [375, 185] on div "Product Sales 0 ₹" at bounding box center [396, 198] width 128 height 27
click at [364, 170] on input "100000" at bounding box center [389, 170] width 114 height 15
type input "1000000"
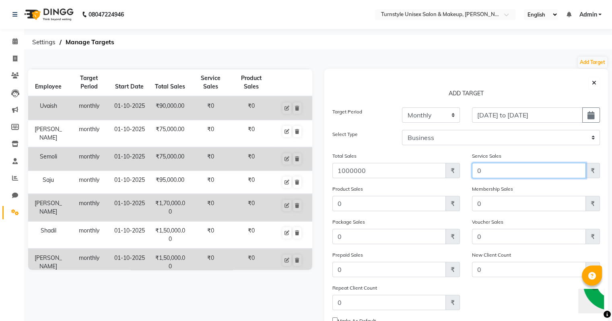
click at [498, 174] on input "0" at bounding box center [529, 170] width 114 height 15
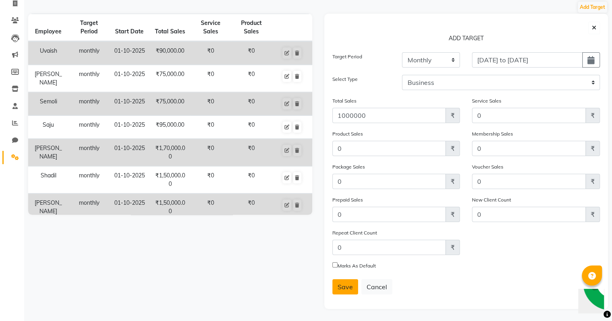
click at [354, 282] on button "Save" at bounding box center [345, 286] width 26 height 15
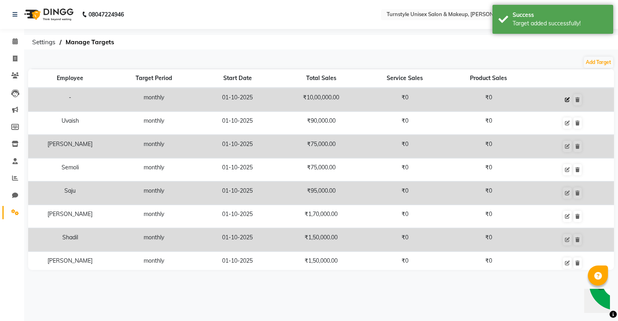
click at [565, 97] on icon at bounding box center [567, 99] width 5 height 5
select select "monthly"
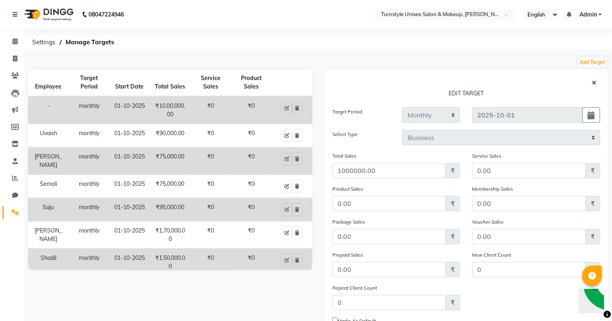
scroll to position [57, 0]
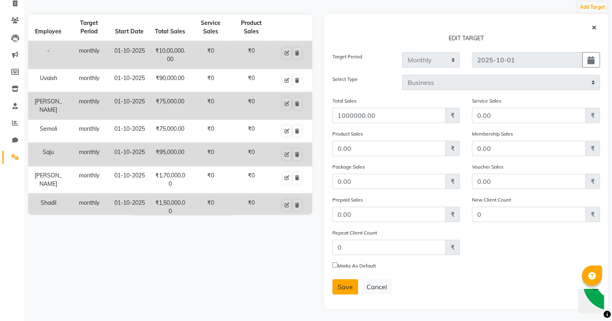
click at [343, 291] on span "Save" at bounding box center [345, 287] width 15 height 8
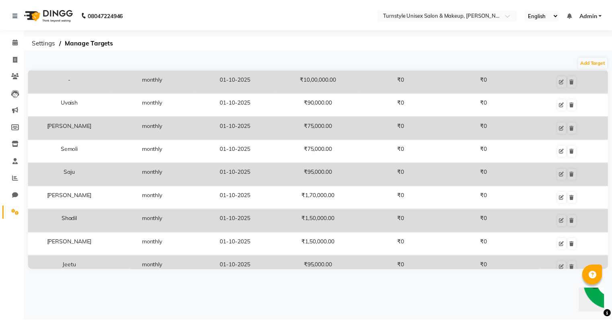
scroll to position [0, 0]
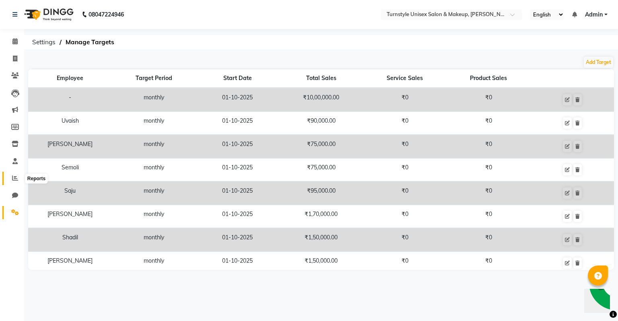
click at [14, 181] on icon at bounding box center [15, 178] width 6 height 6
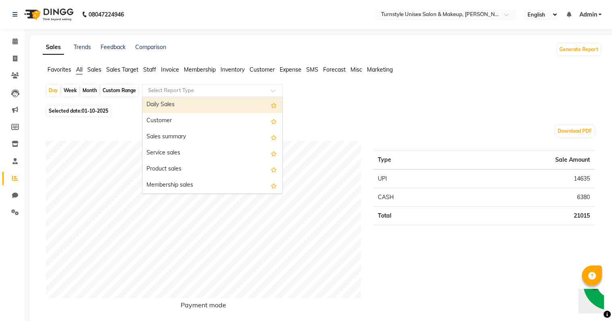
click at [167, 89] on input "text" at bounding box center [205, 91] width 116 height 8
drag, startPoint x: 189, startPoint y: 105, endPoint x: 130, endPoint y: 72, distance: 67.5
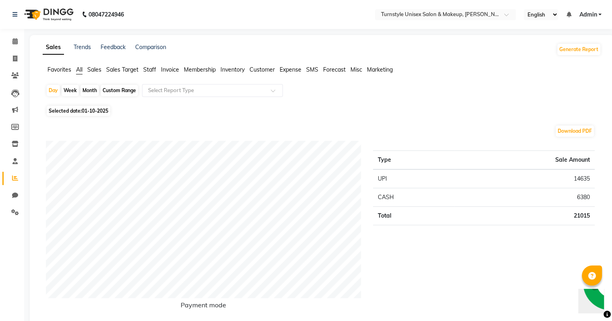
click at [130, 72] on span "Sales Target" at bounding box center [122, 69] width 32 height 7
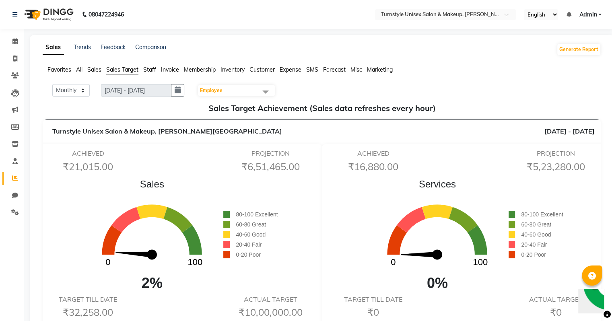
click at [231, 89] on span "Employee" at bounding box center [236, 90] width 77 height 11
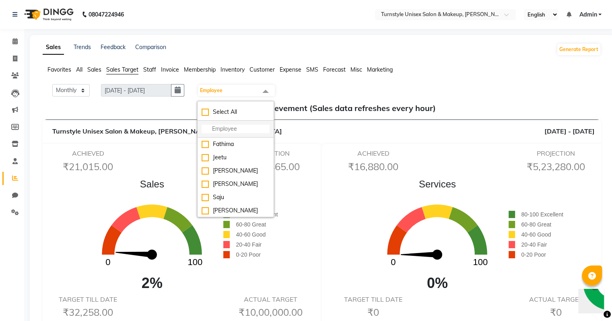
click at [246, 134] on li at bounding box center [236, 129] width 76 height 17
click at [245, 130] on input "multiselect-search" at bounding box center [236, 129] width 68 height 8
click at [81, 72] on span "All" at bounding box center [79, 69] width 6 height 7
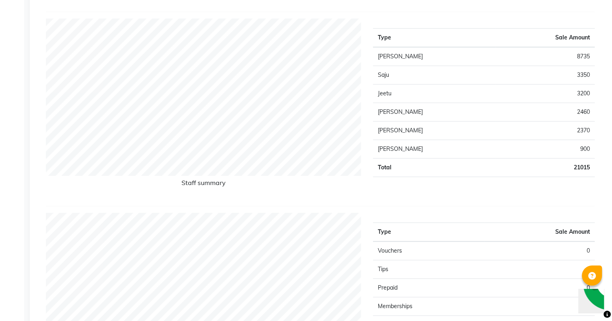
scroll to position [318, 0]
